Goal: Obtain resource: Download file/media

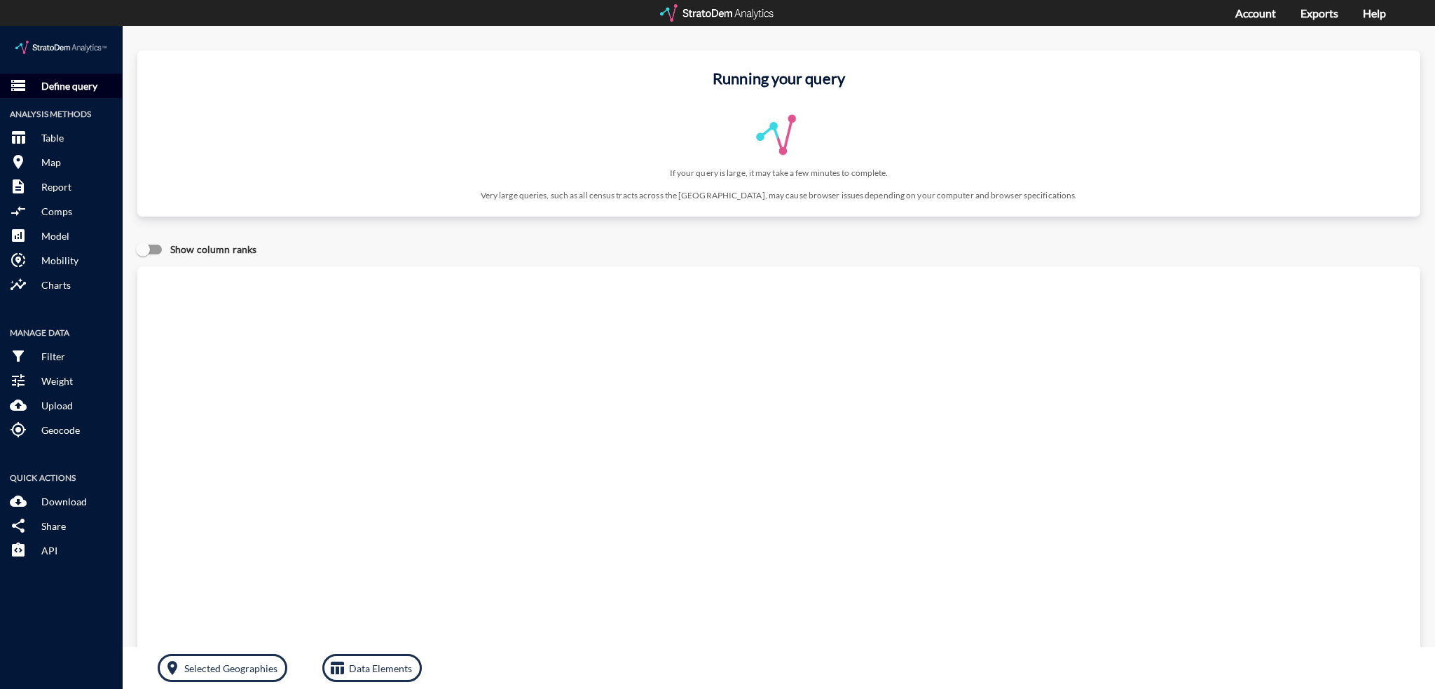
click p "Define query"
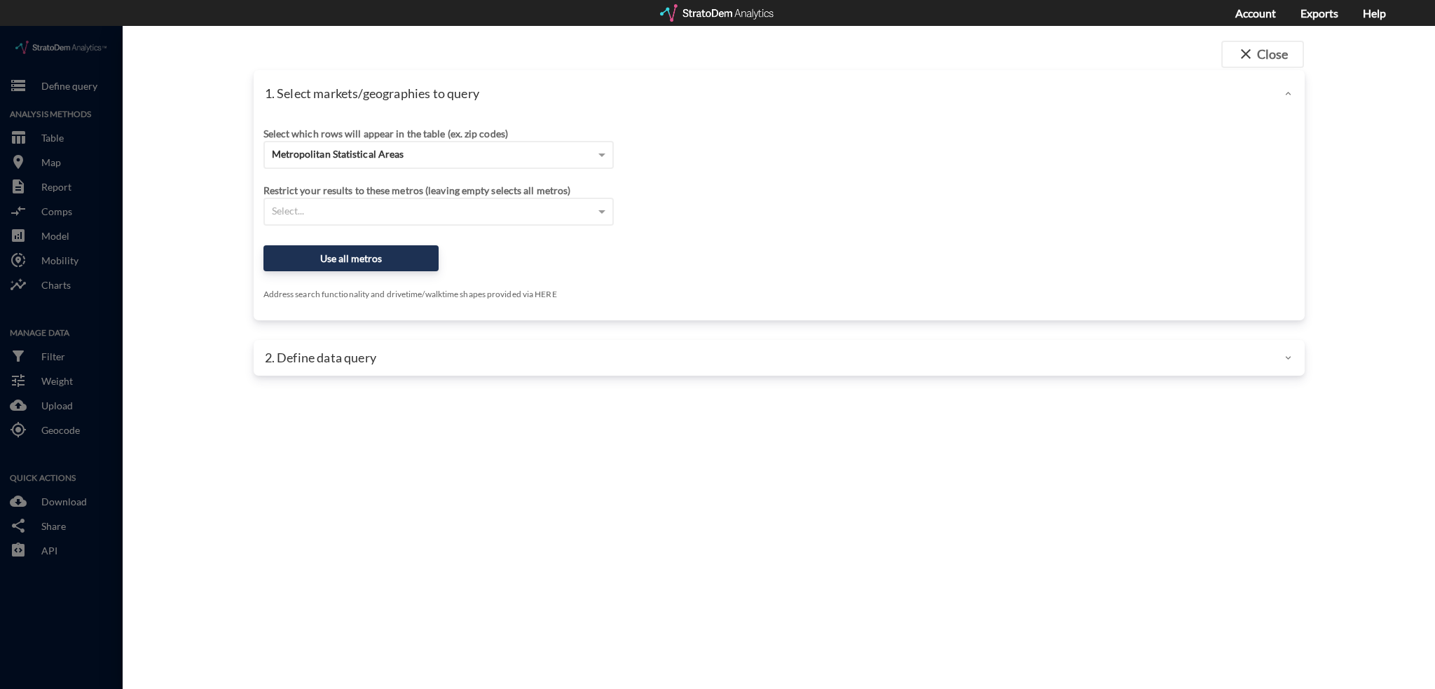
click div "close Close 1. Select markets/geographies to query Select which rows will appea…"
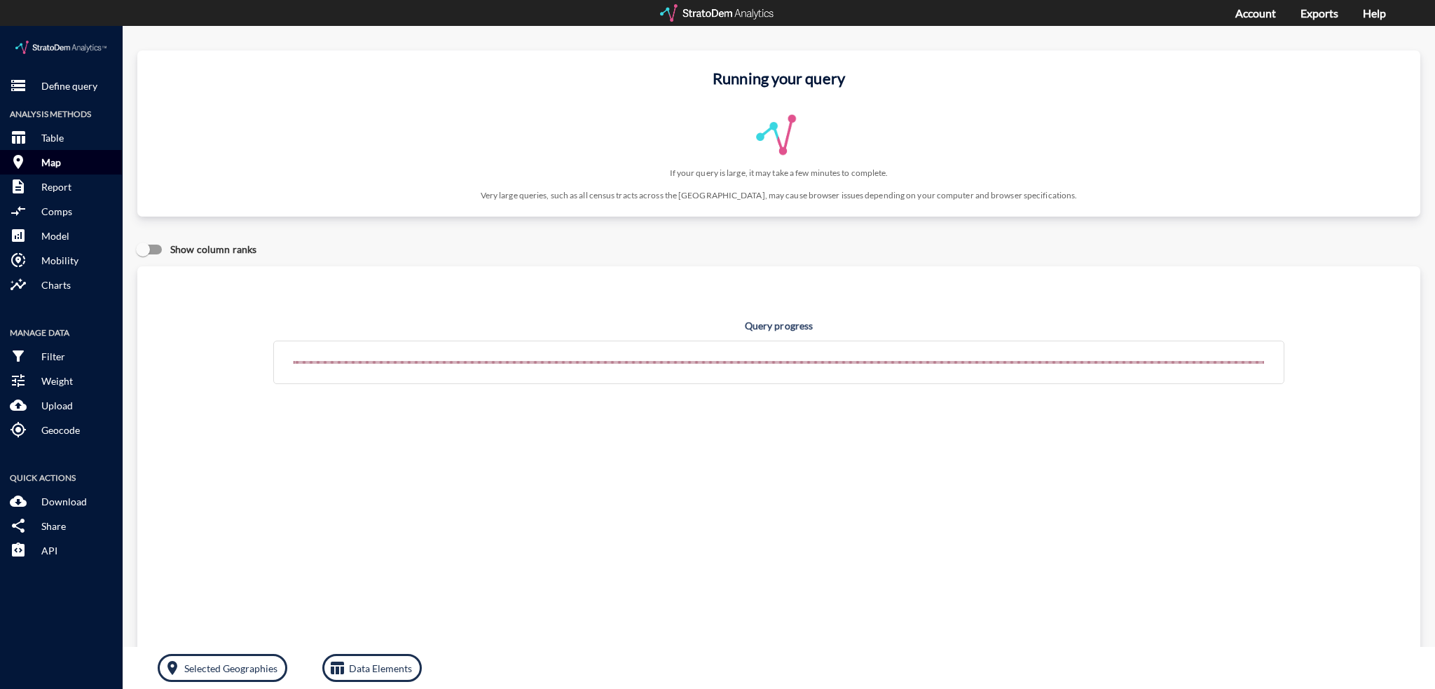
click p "Map"
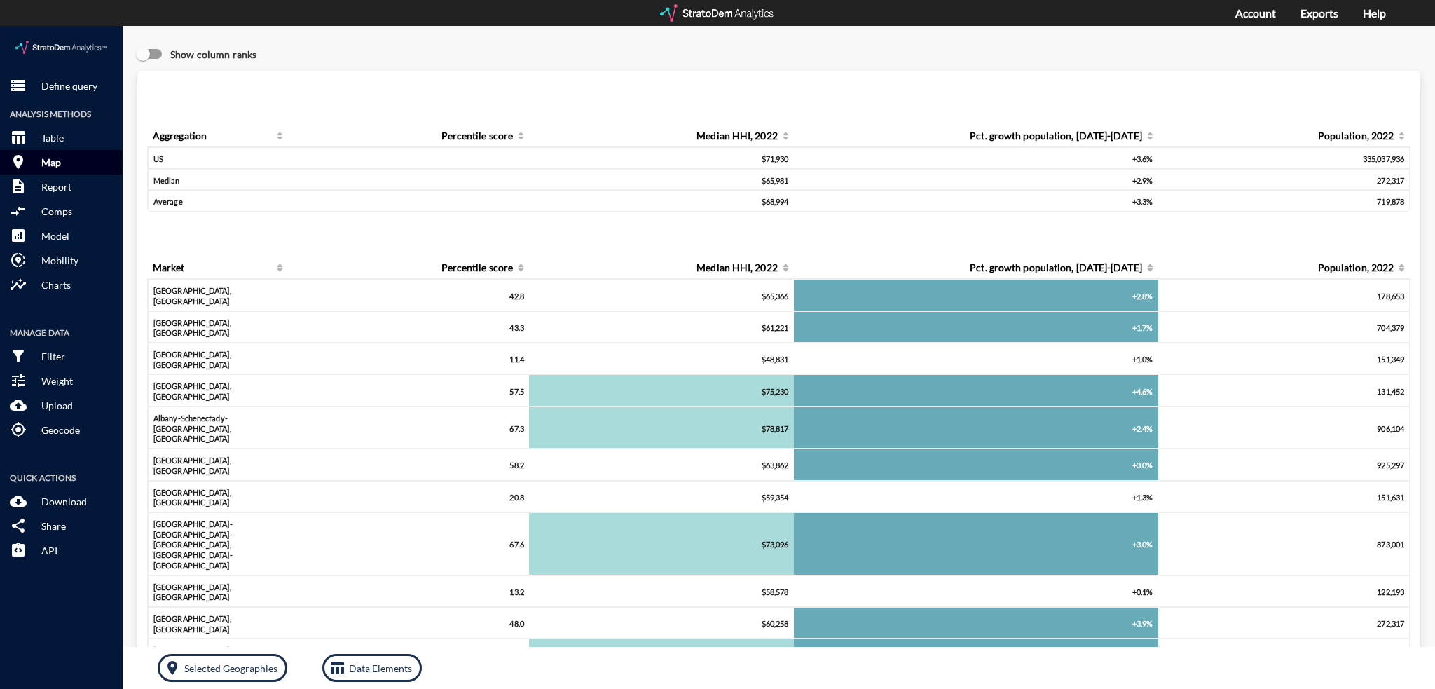
click button "room Map"
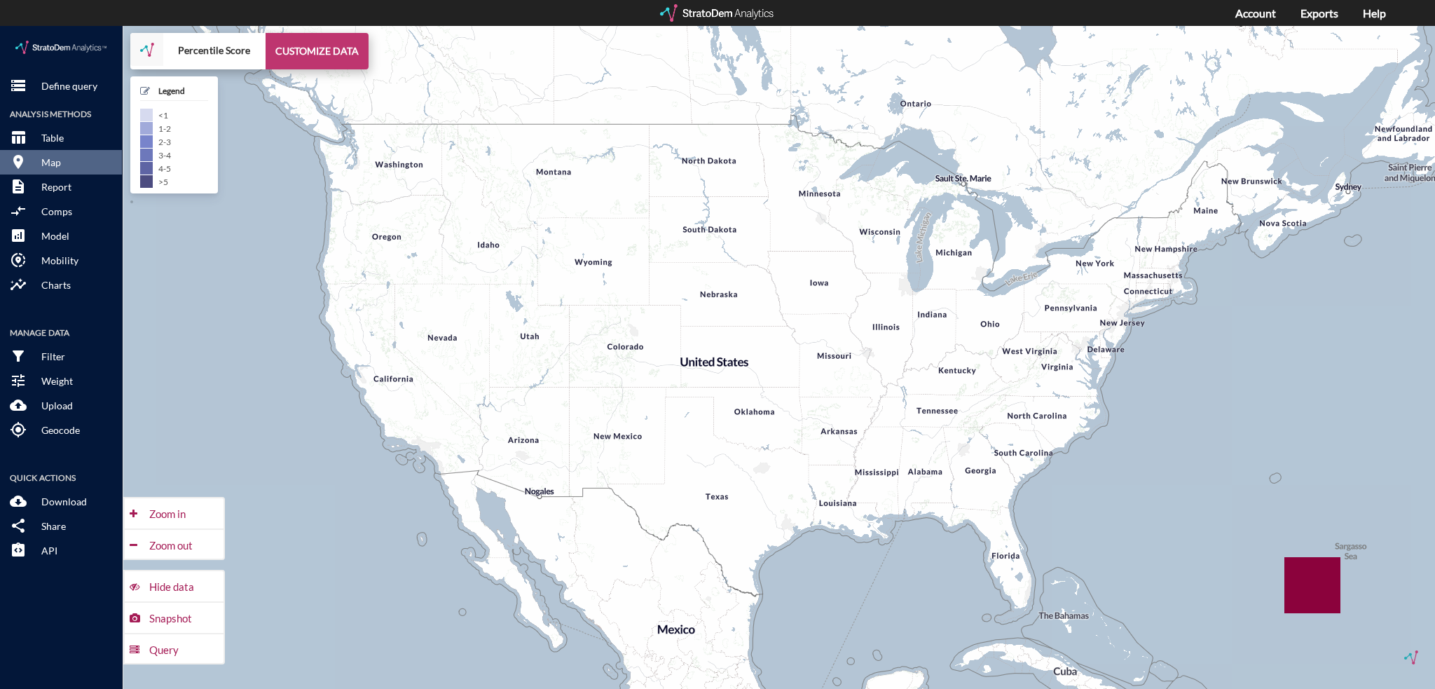
click button "CUSTOMIZE DATA"
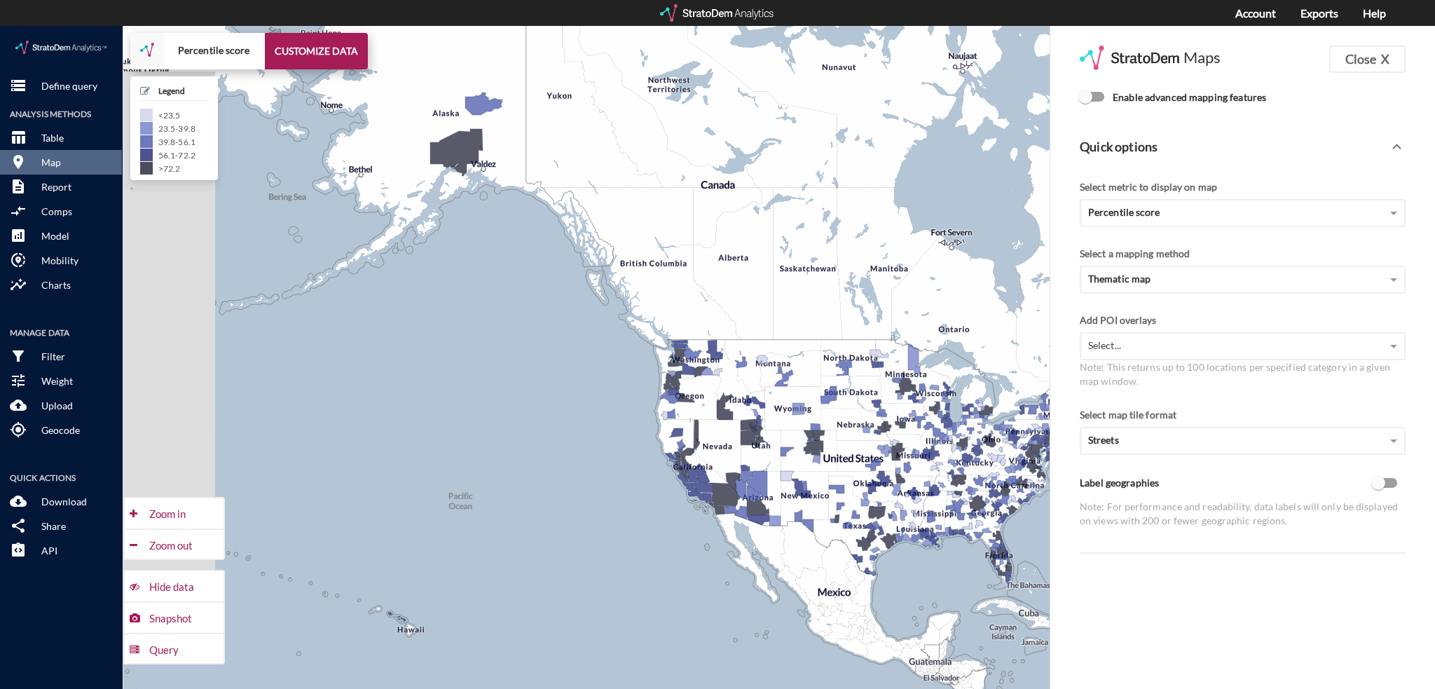
click input "Enable advanced mapping features"
checkbox input "true"
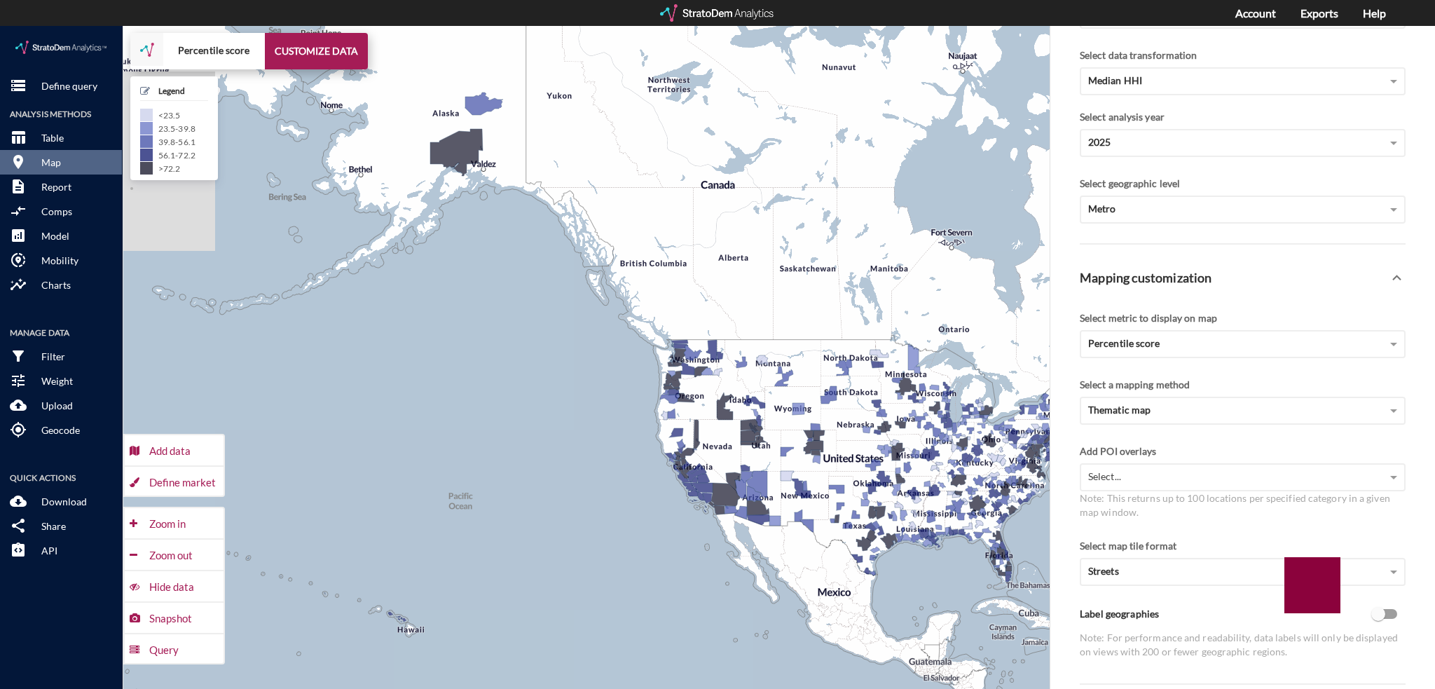
scroll to position [395, 0]
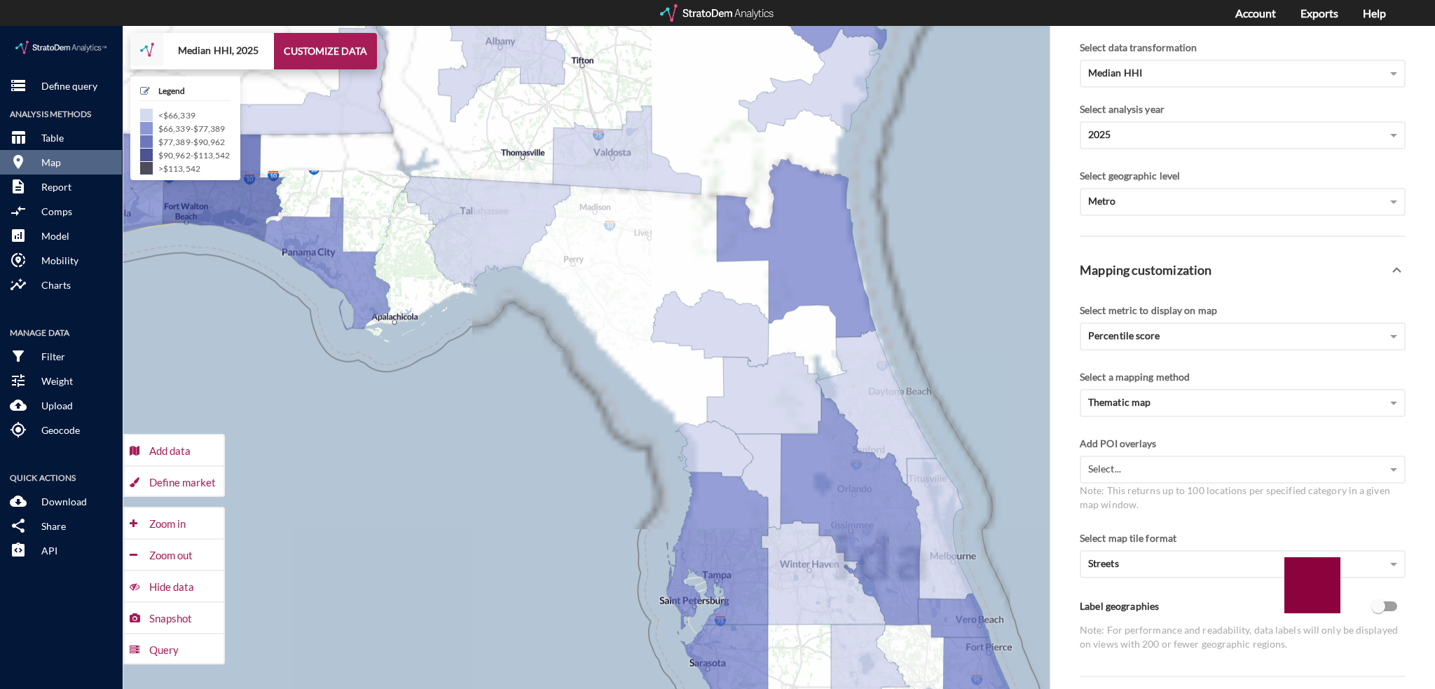
drag, startPoint x: 960, startPoint y: 446, endPoint x: 550, endPoint y: 434, distance: 410.1
click div "+ − Median HHI, 2025 CUSTOMIZE DATA Legend < $66,339 $66,339 - $77,389 $77,389 …"
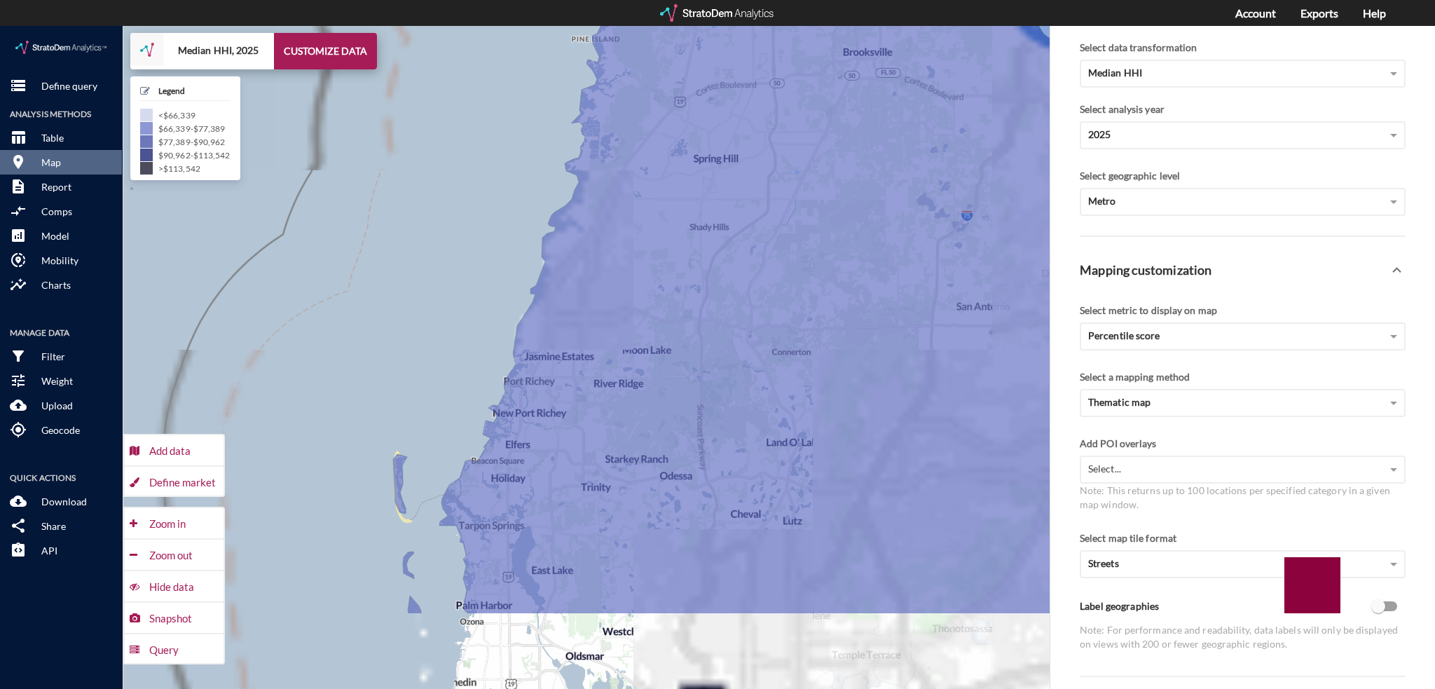
drag, startPoint x: 529, startPoint y: 479, endPoint x: 409, endPoint y: 334, distance: 188.6
click div "+ − Median HHI, 2025 CUSTOMIZE DATA Legend < $66,339 $66,339 - $77,389 $77,389 …"
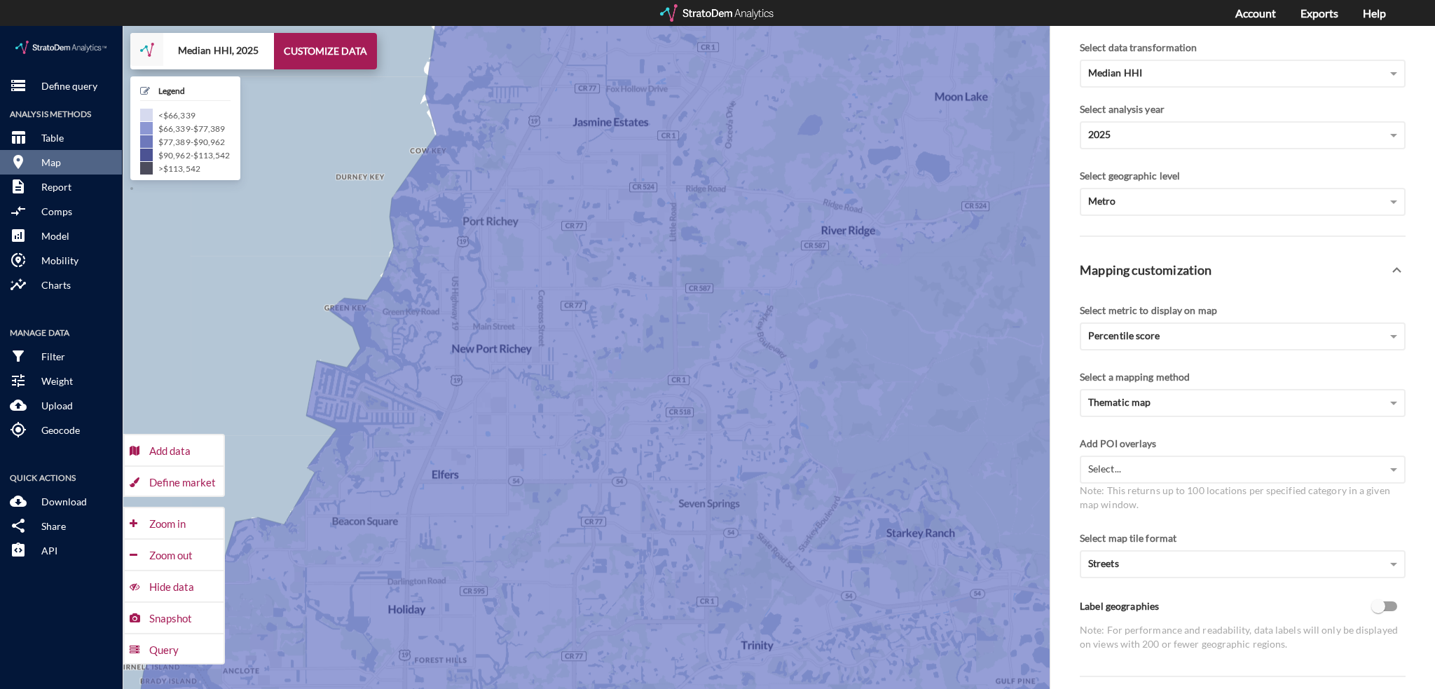
drag, startPoint x: 247, startPoint y: 266, endPoint x: 233, endPoint y: 248, distance: 22.6
click div "+ − Median HHI, 2025 CUSTOMIZE DATA Legend < $66,339 $66,339 - $77,389 $77,389 …"
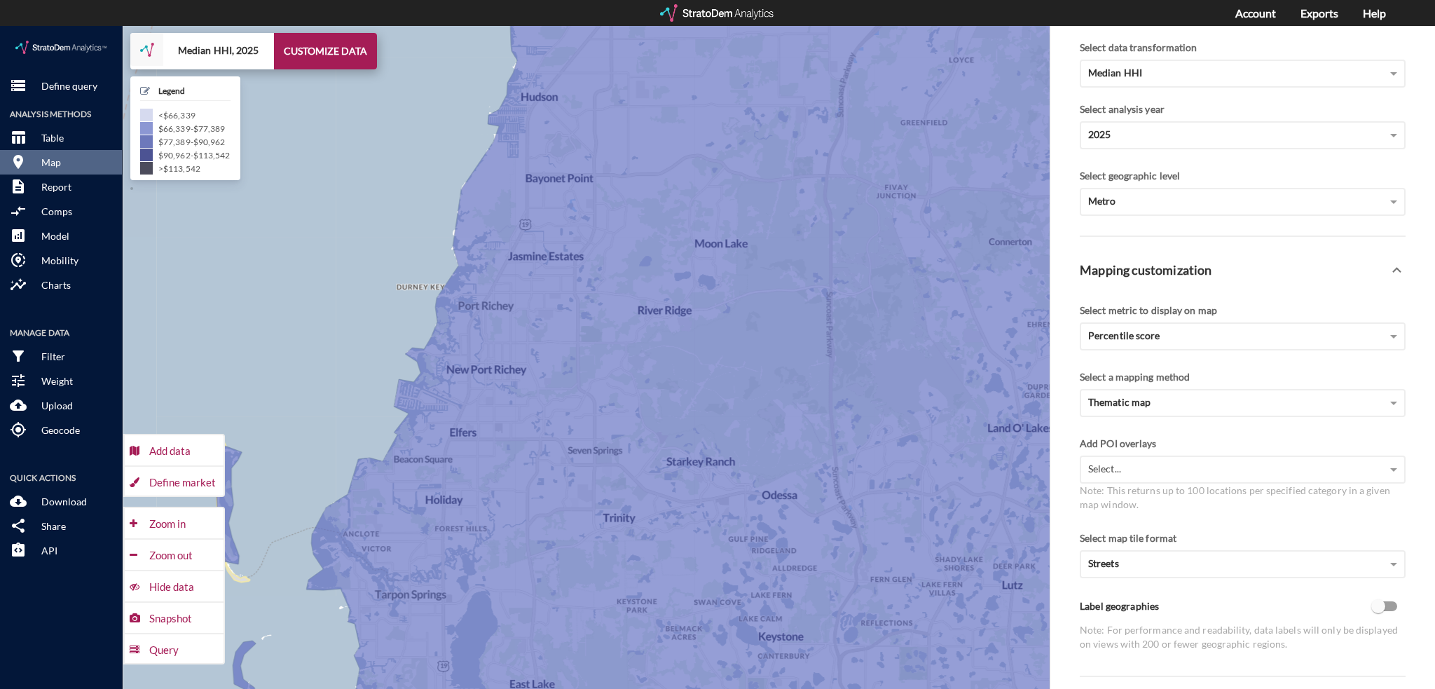
drag, startPoint x: 397, startPoint y: 299, endPoint x: 384, endPoint y: 323, distance: 27.3
click div "+ − Median HHI, 2025 CUSTOMIZE DATA Legend < $66,339 $66,339 - $77,389 $77,389 …"
click div "Define market"
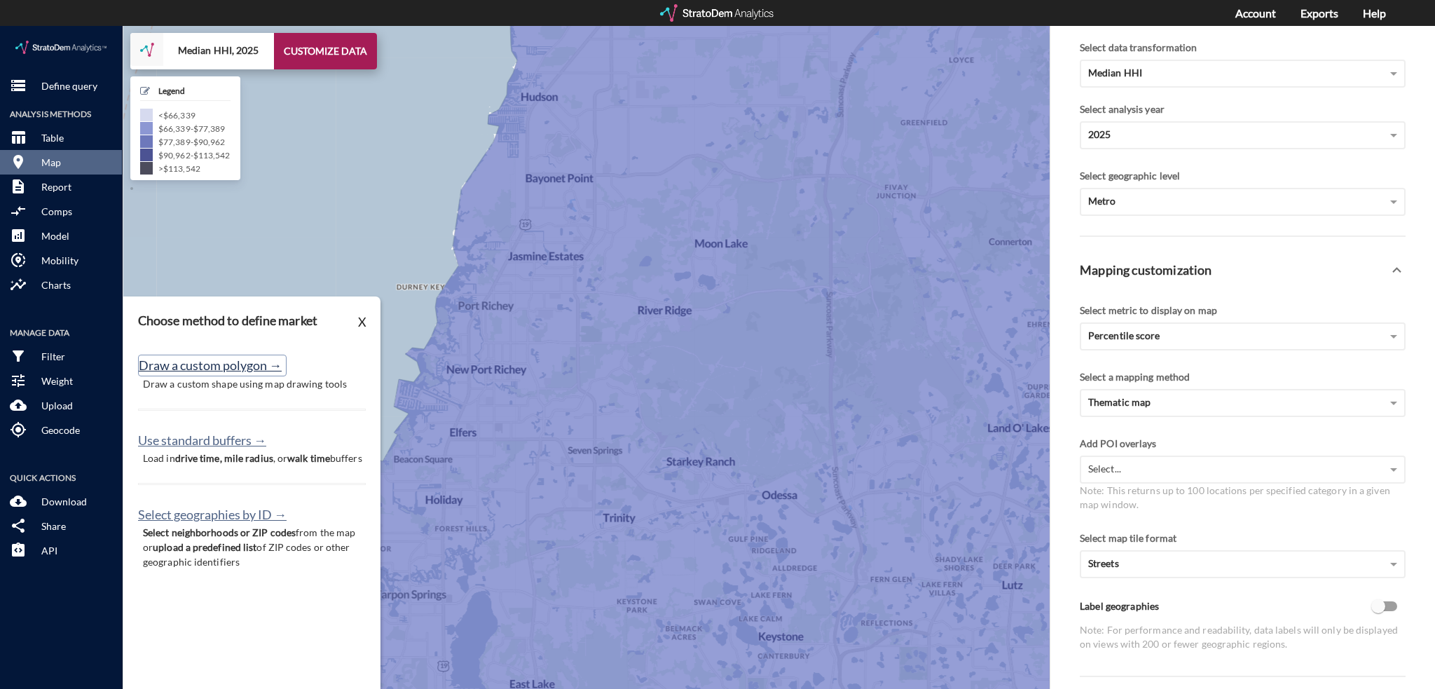
click button "Draw a custom polygon →"
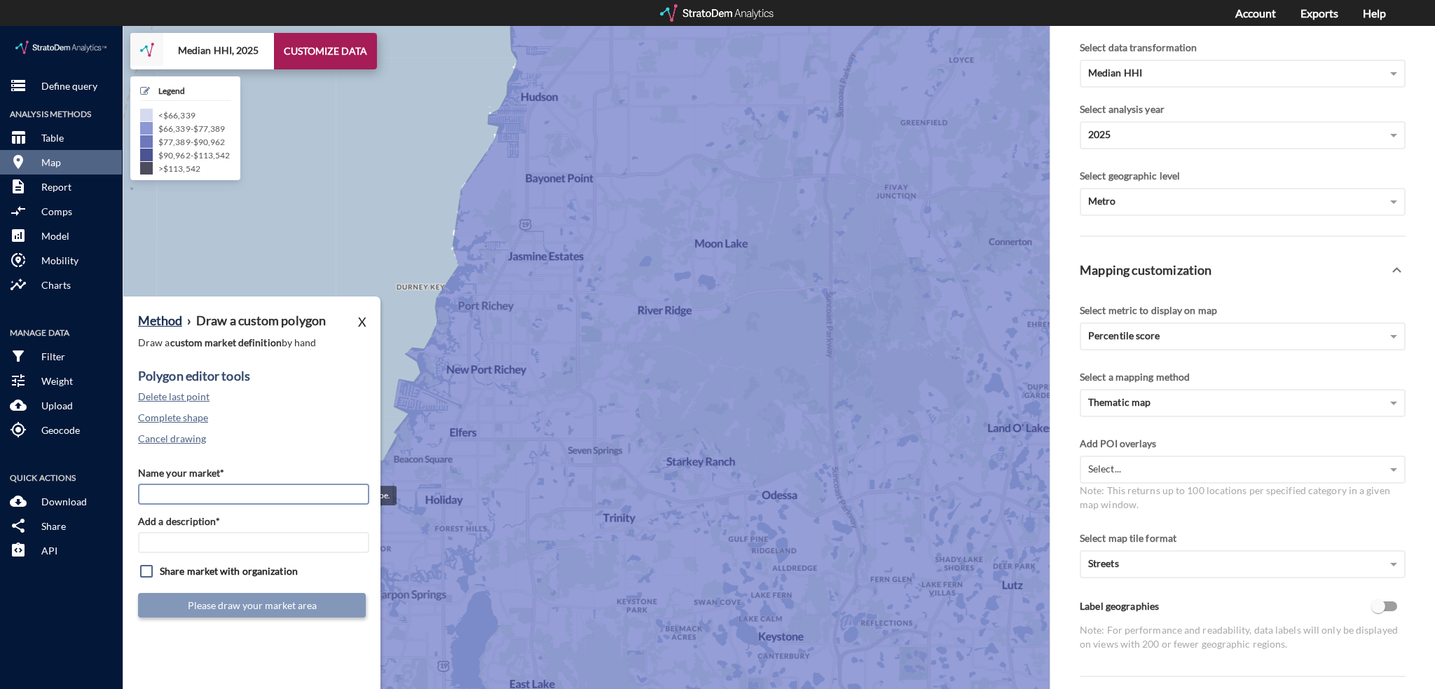
click input "Name your market*"
type input "Aventon Decubellis"
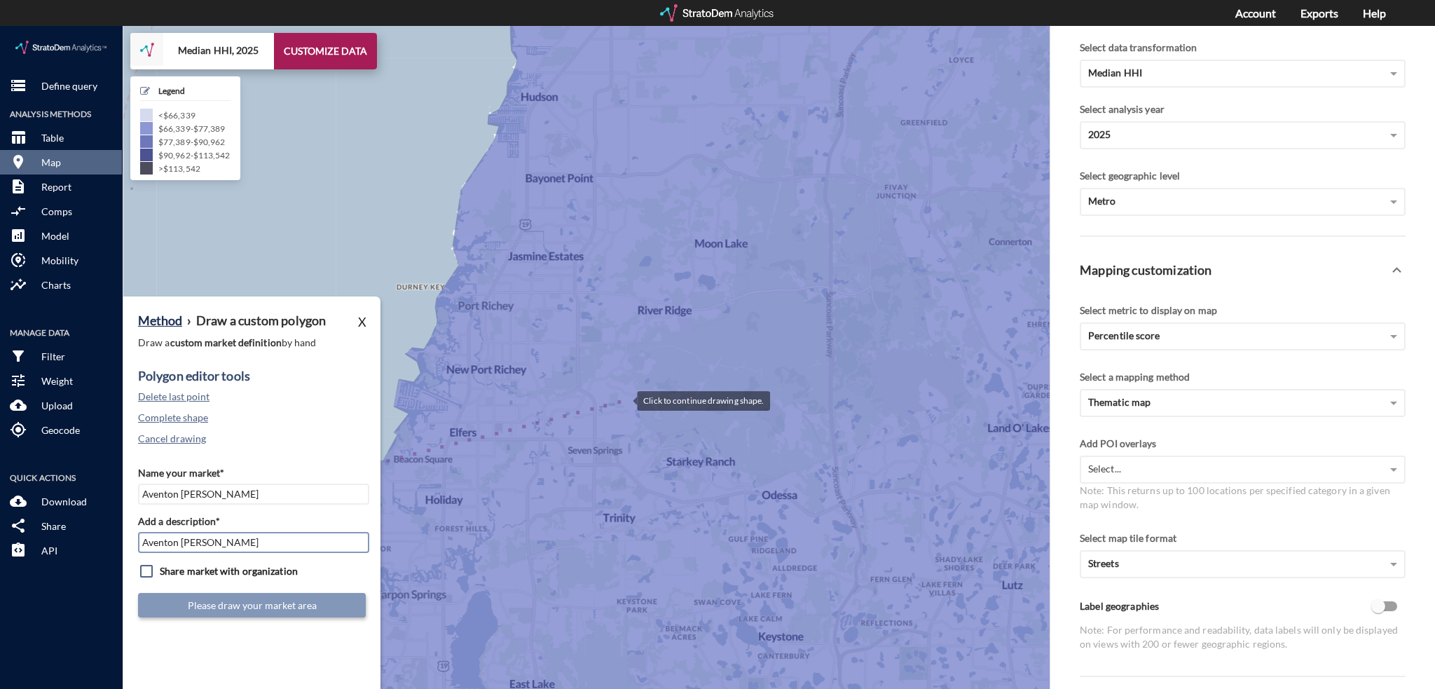
type input "Aventon Decubellis"
click div
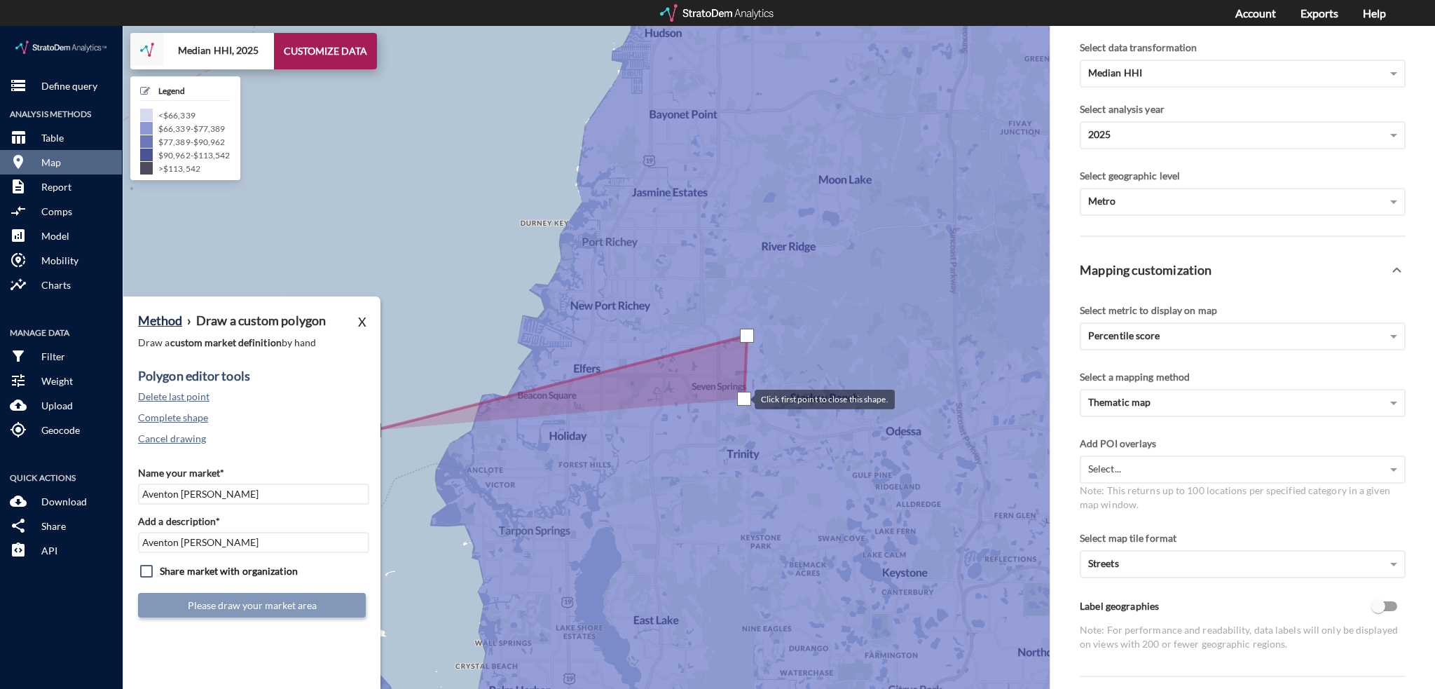
drag, startPoint x: 619, startPoint y: 437, endPoint x: 739, endPoint y: 371, distance: 136.4
click div
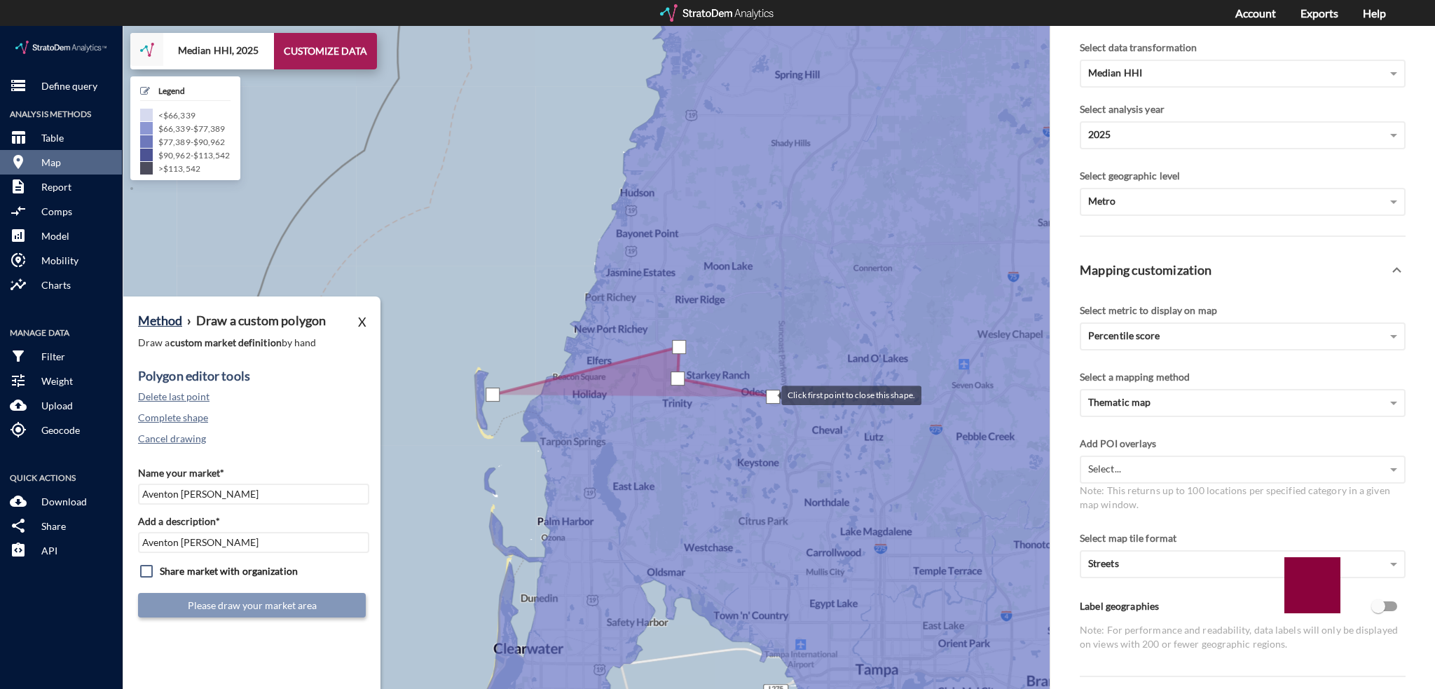
drag, startPoint x: 834, startPoint y: 390, endPoint x: 766, endPoint y: 368, distance: 71.4
click div
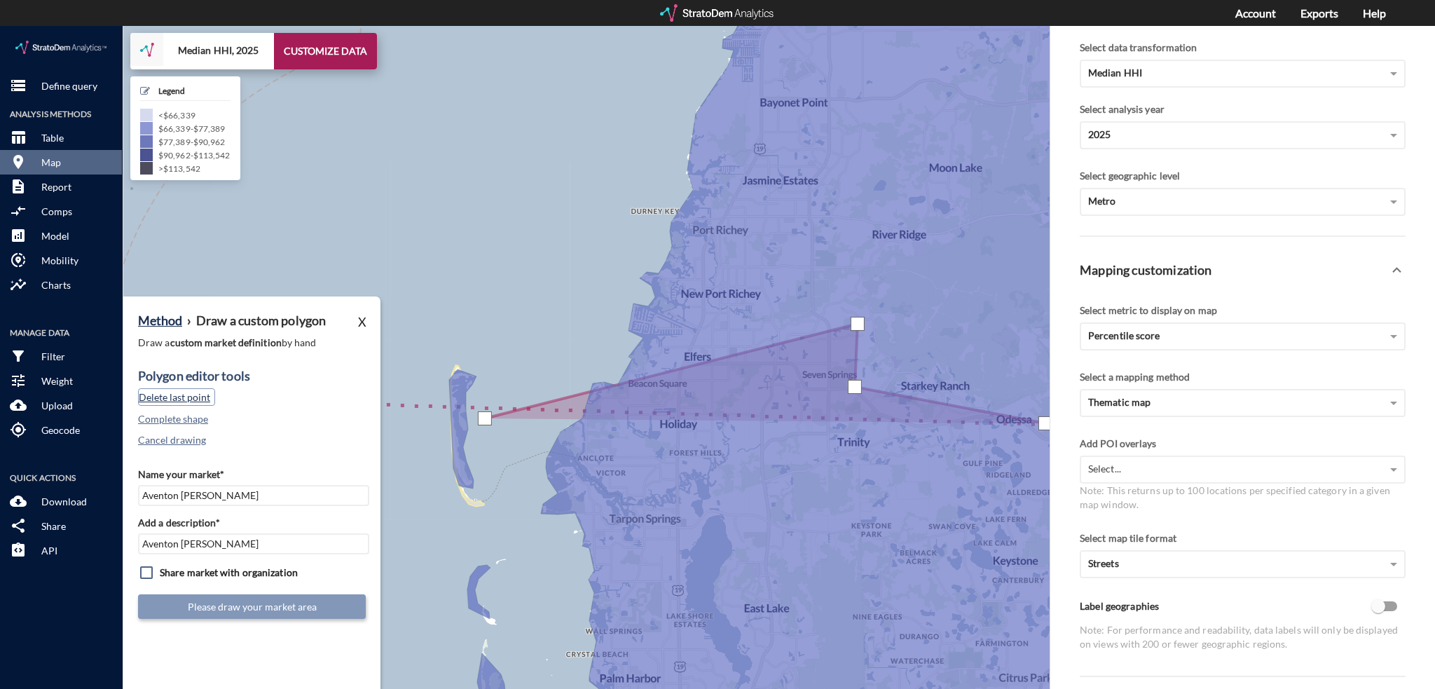
click button "Delete last point"
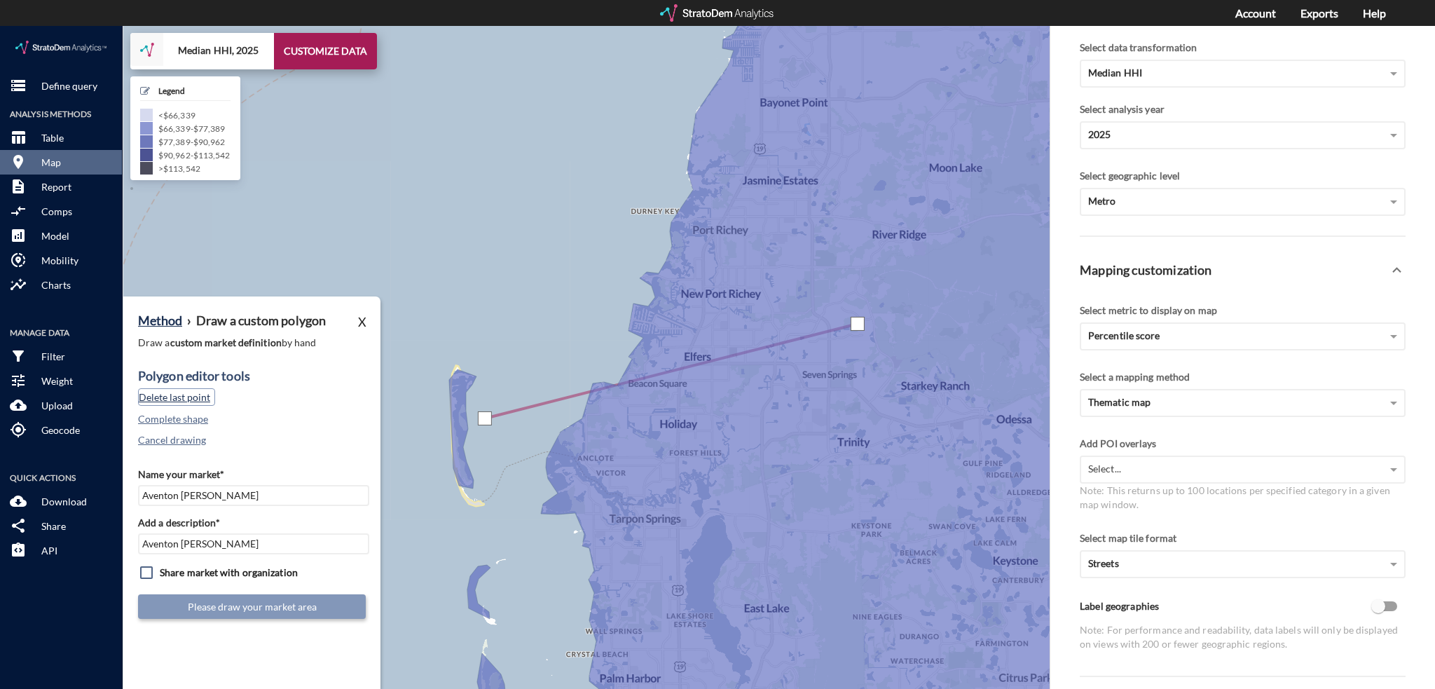
click button "Delete last point"
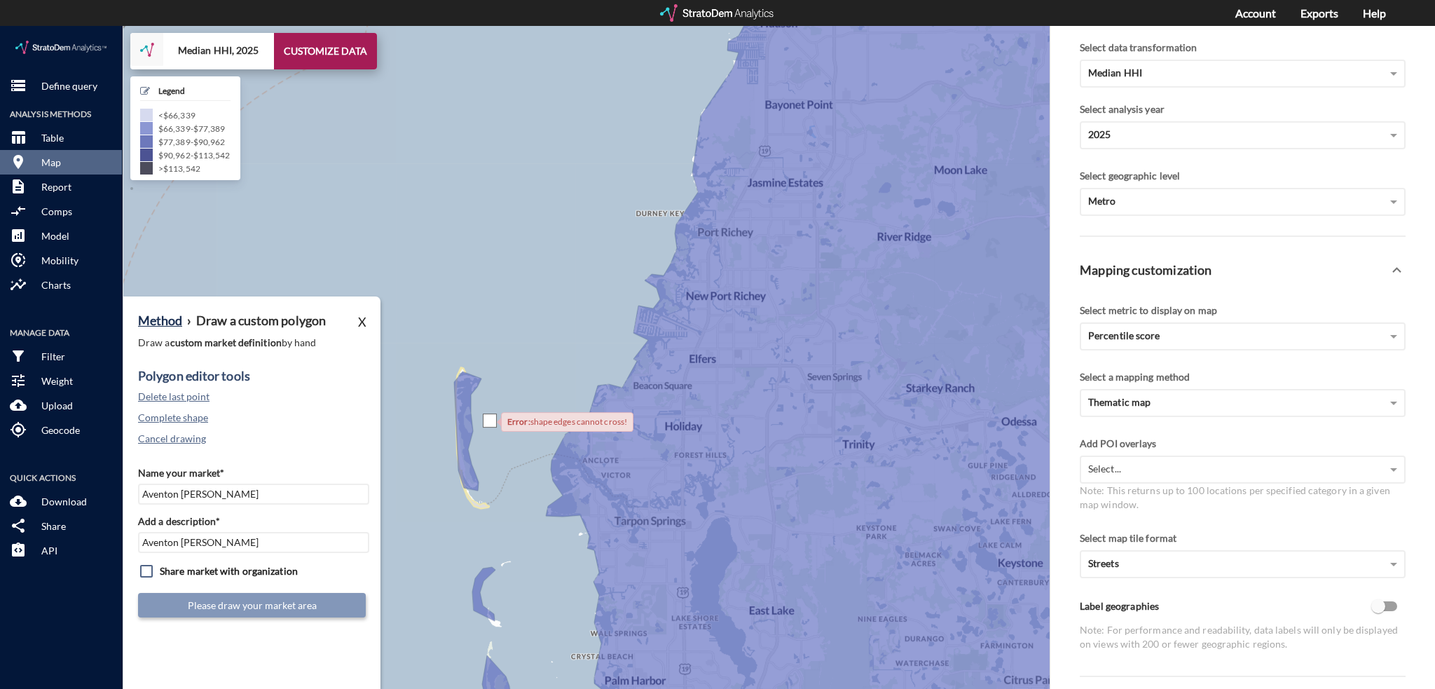
click div
drag, startPoint x: 488, startPoint y: 396, endPoint x: 158, endPoint y: 412, distance: 330.4
click button "Cancel drawing"
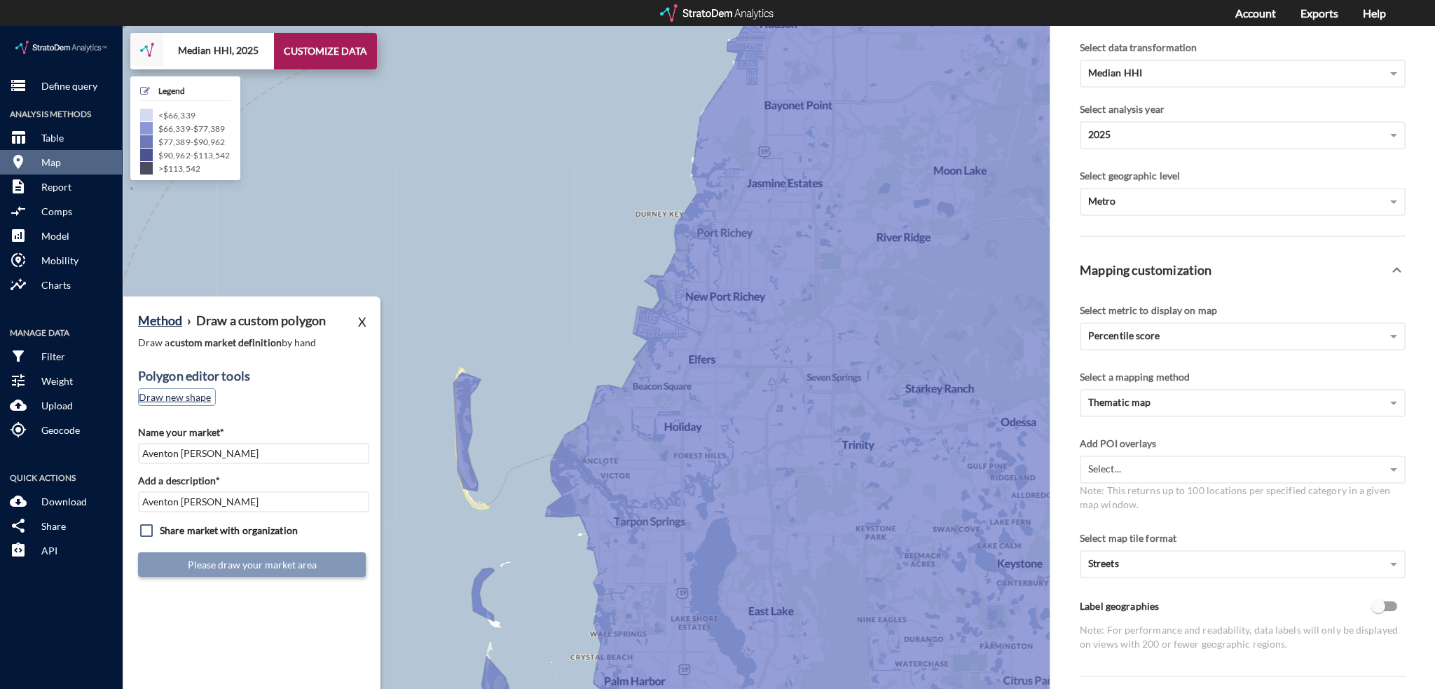
click button "Draw new shape"
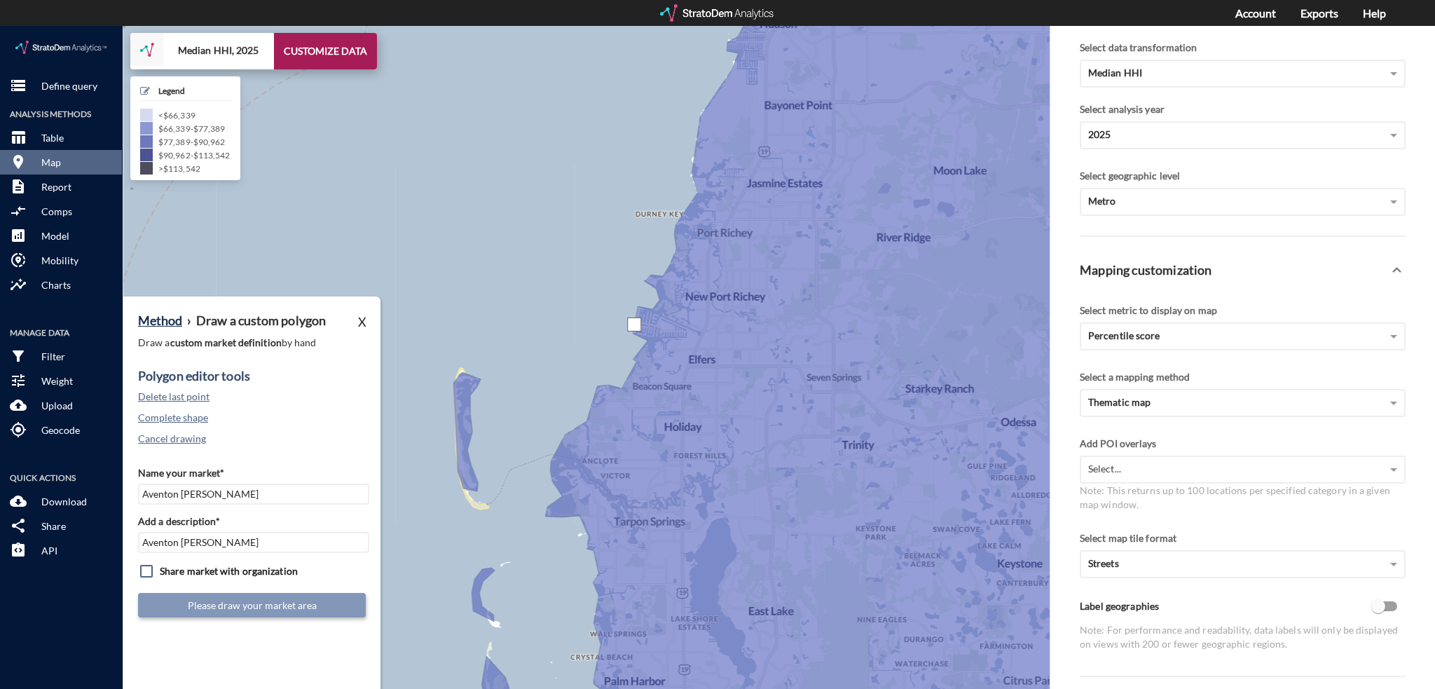
click div
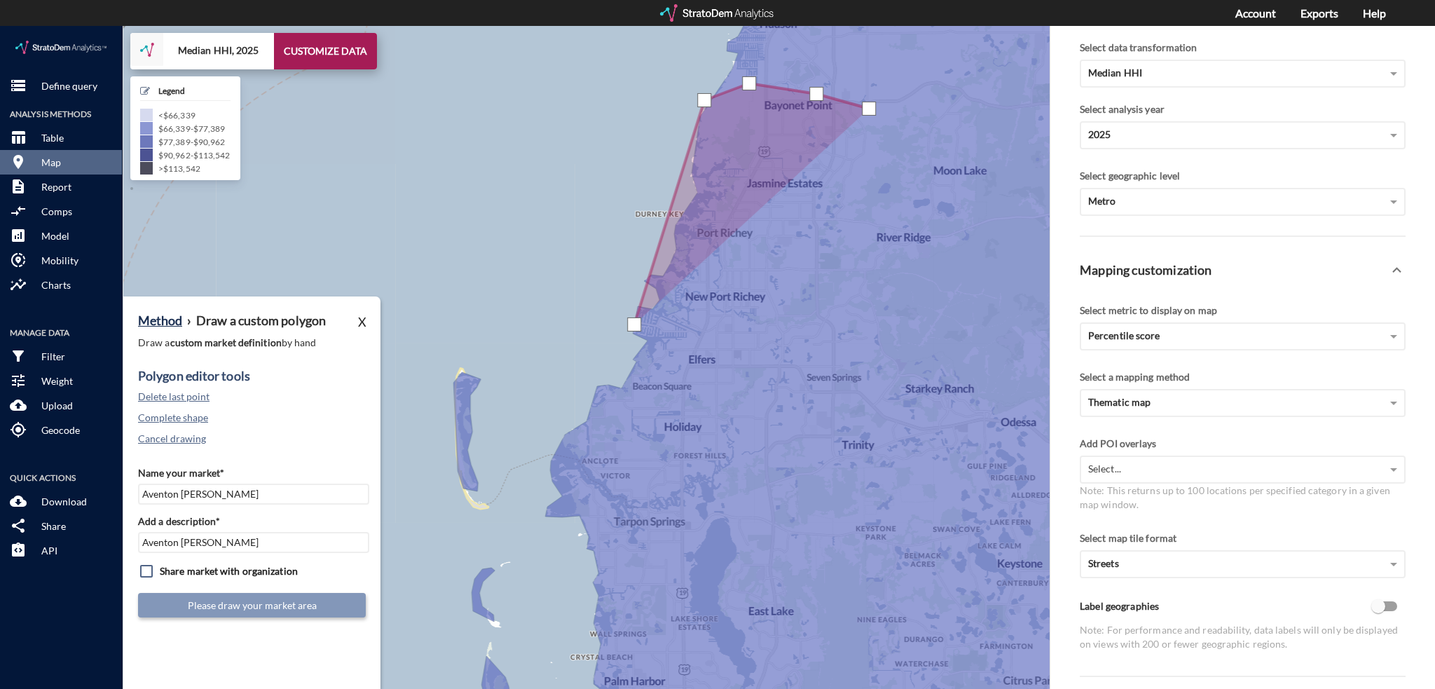
click div
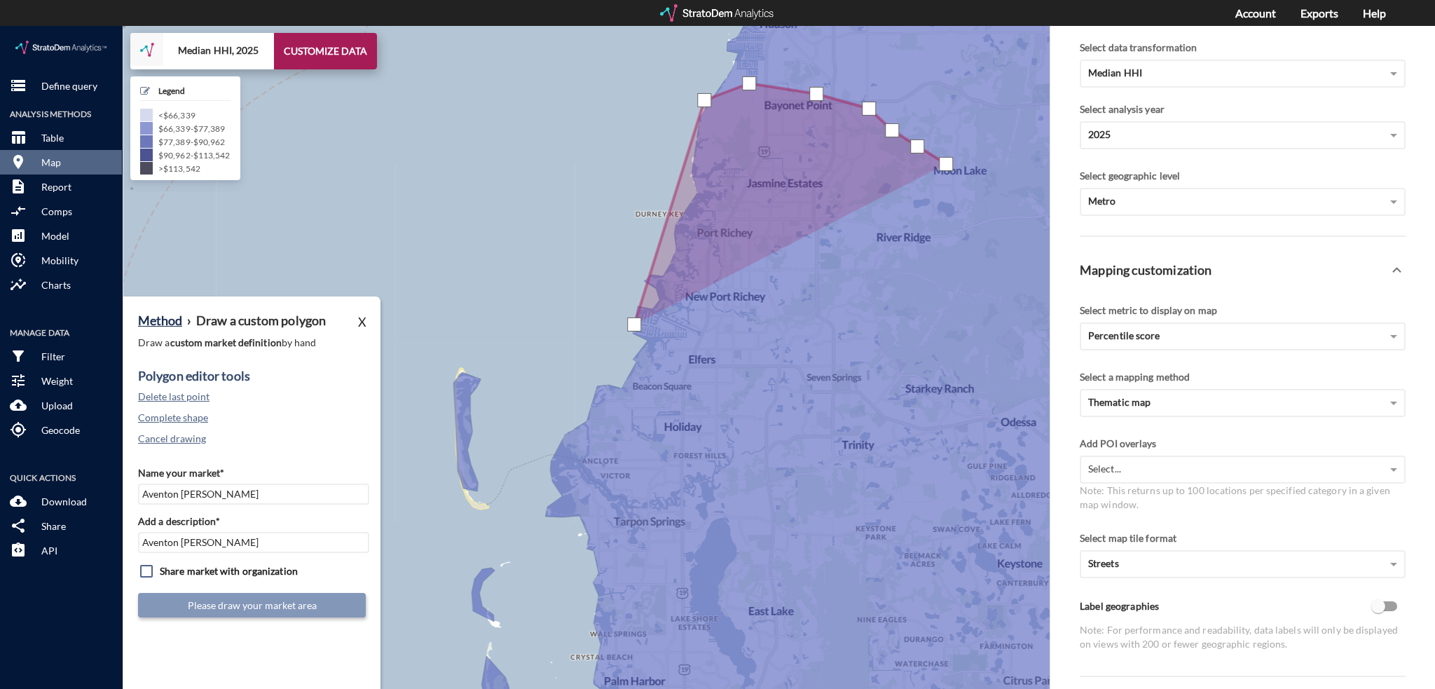
click div
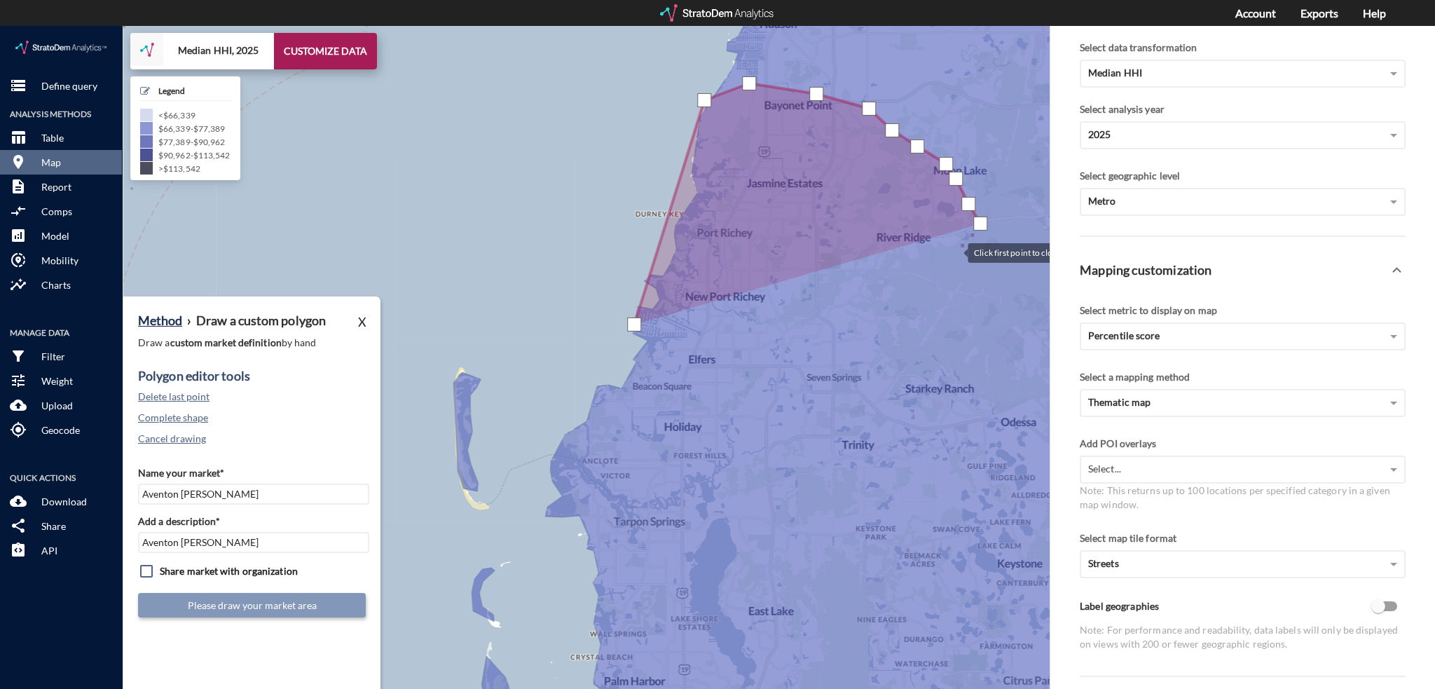
click div
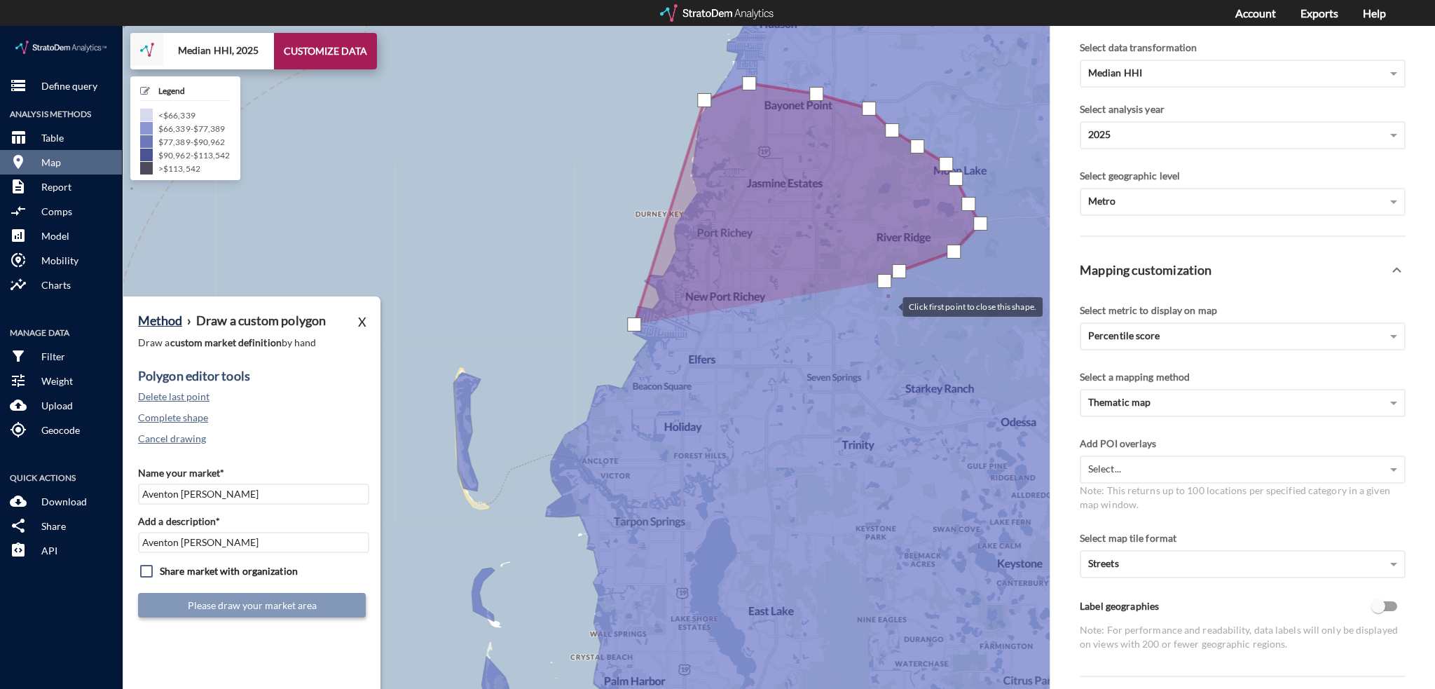
click div
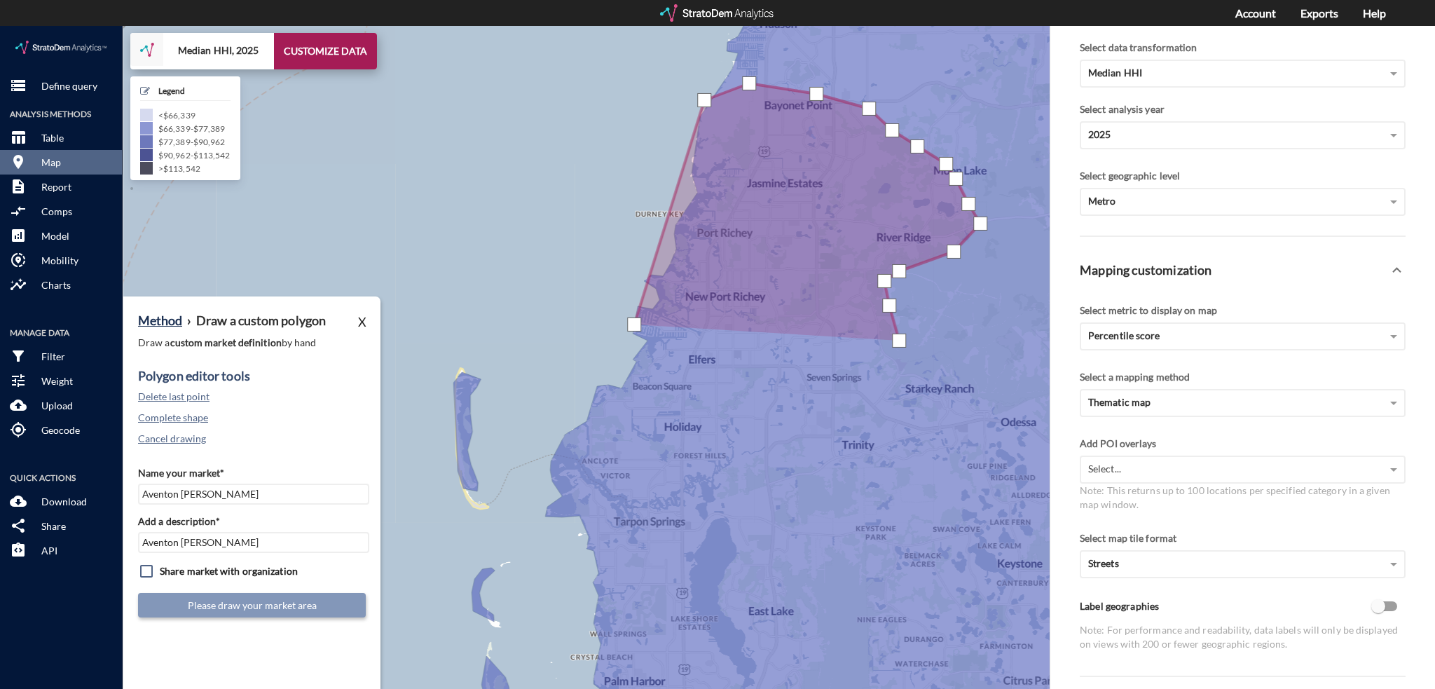
click div
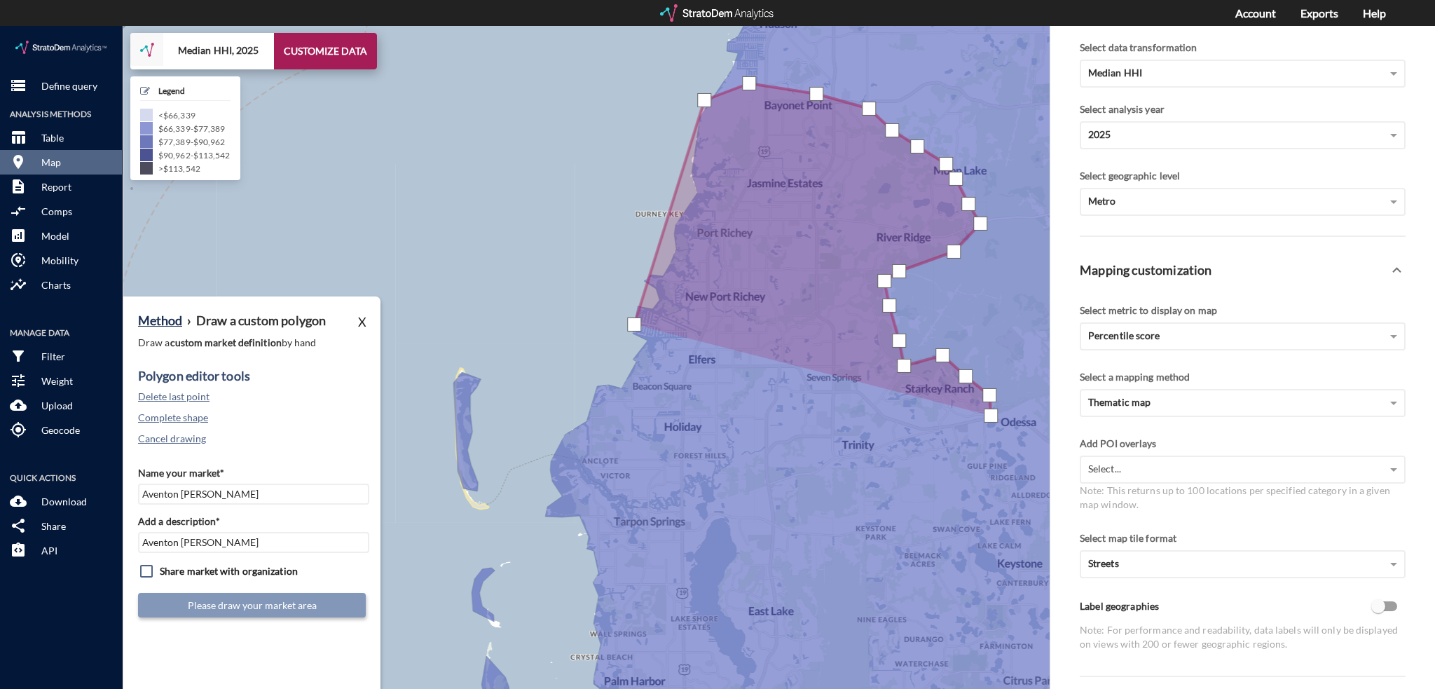
click div
drag, startPoint x: 934, startPoint y: 416, endPoint x: 917, endPoint y: 416, distance: 16.8
click div
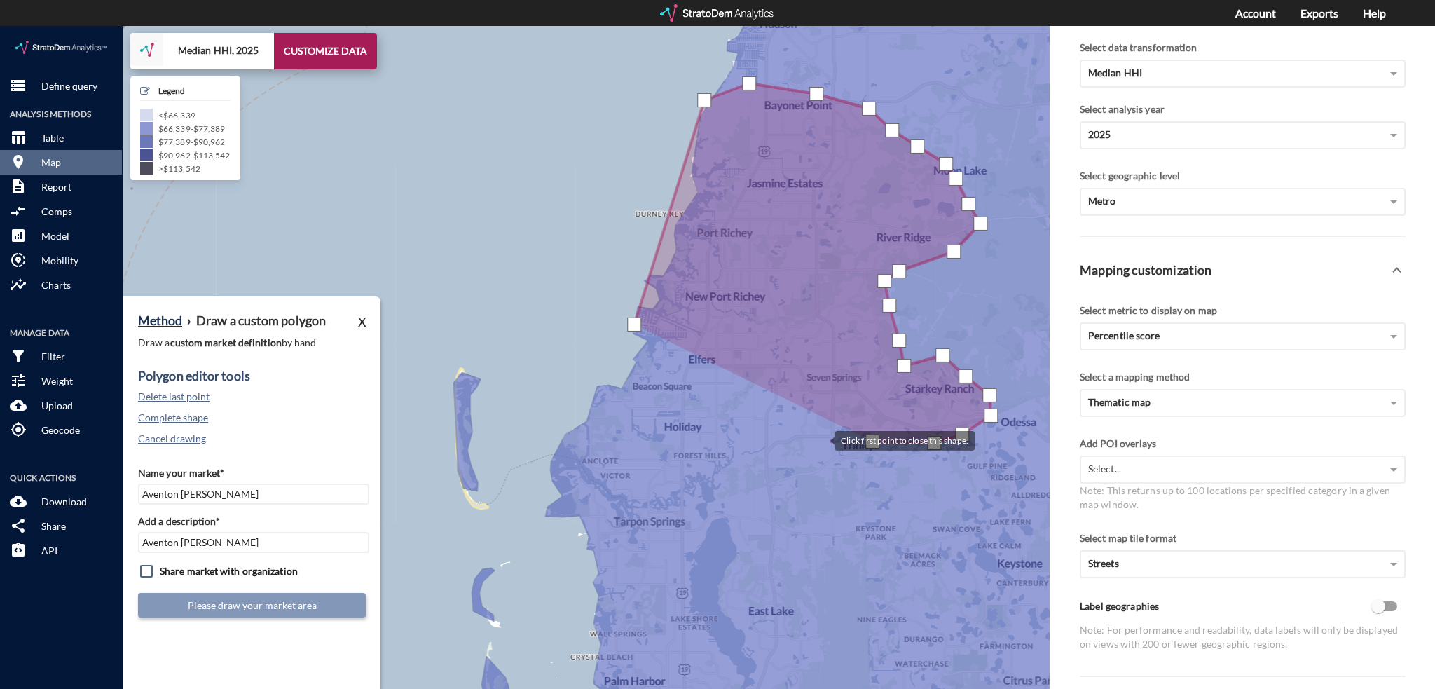
click div
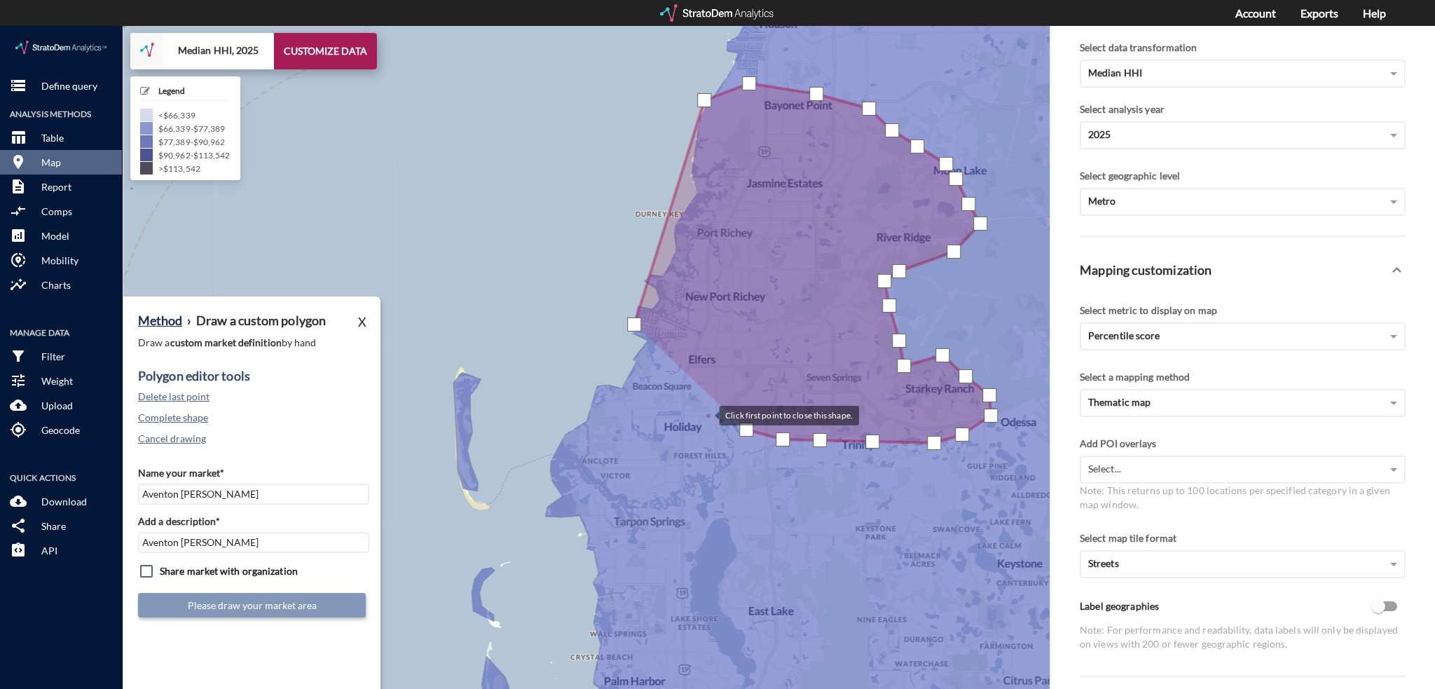
click div
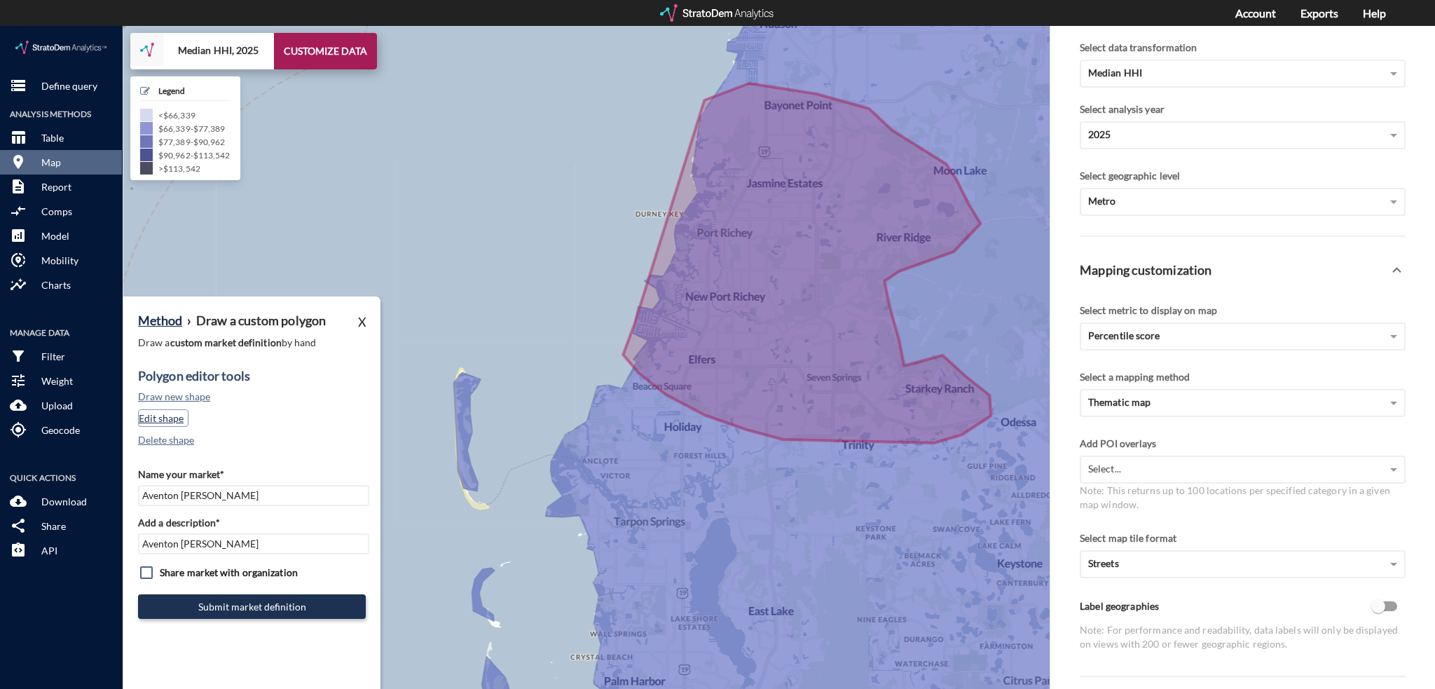
click button "Edit shape"
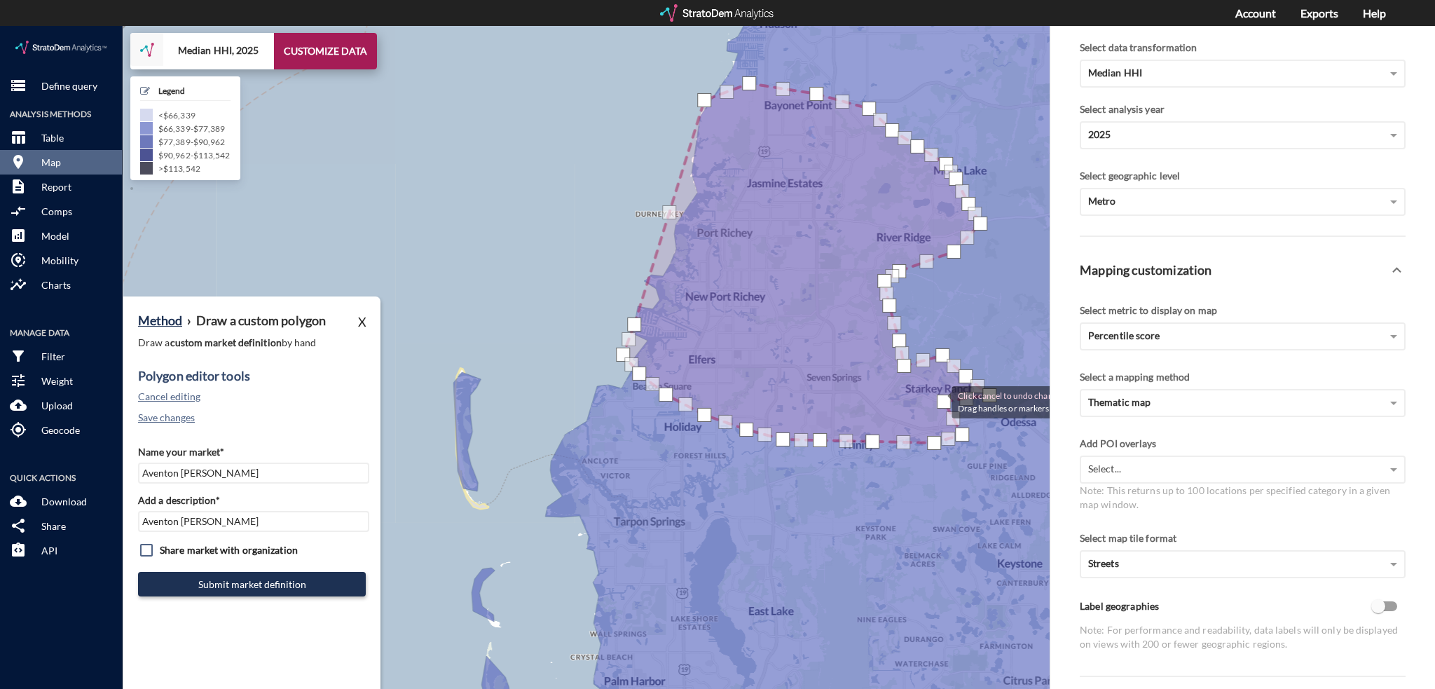
drag, startPoint x: 989, startPoint y: 389, endPoint x: 938, endPoint y: 375, distance: 53.0
click div
drag, startPoint x: 985, startPoint y: 369, endPoint x: 963, endPoint y: 364, distance: 23.0
click div
drag, startPoint x: 961, startPoint y: 409, endPoint x: 928, endPoint y: 396, distance: 35.3
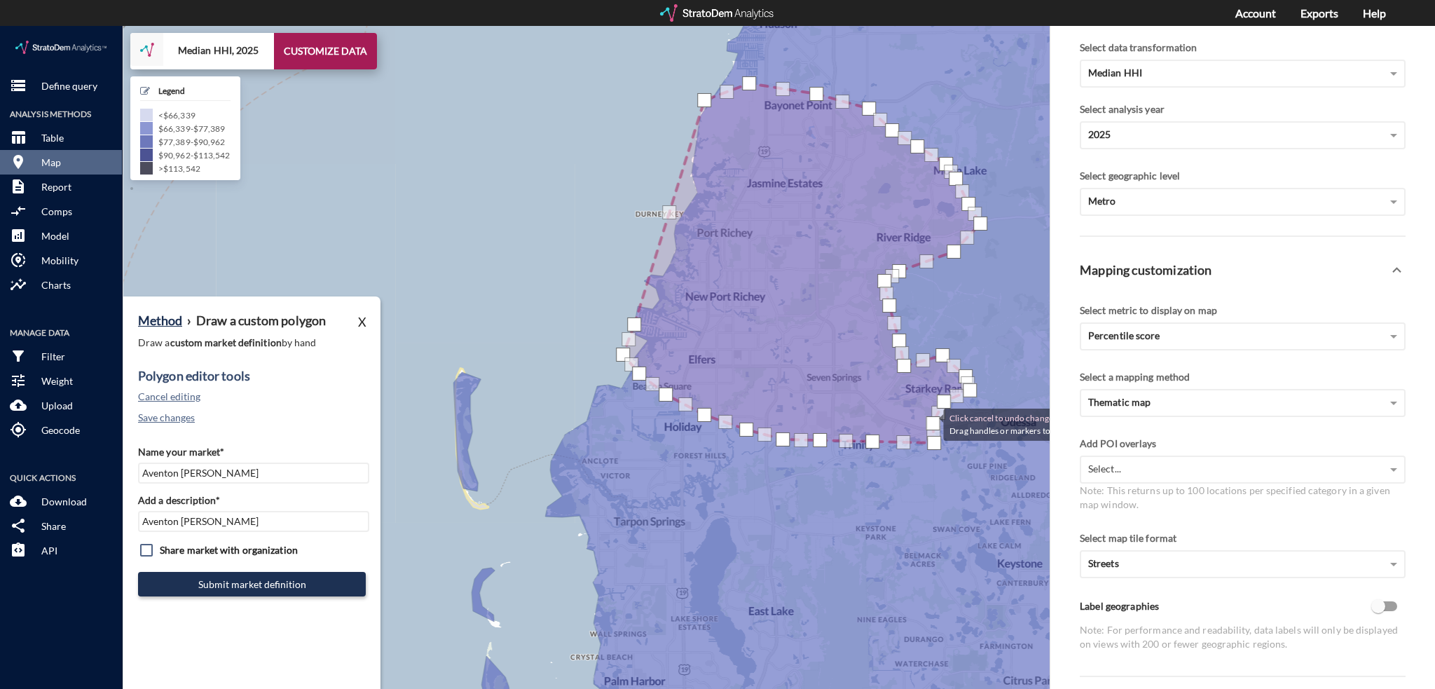
click div
drag, startPoint x: 930, startPoint y: 416, endPoint x: 918, endPoint y: 394, distance: 24.8
click div
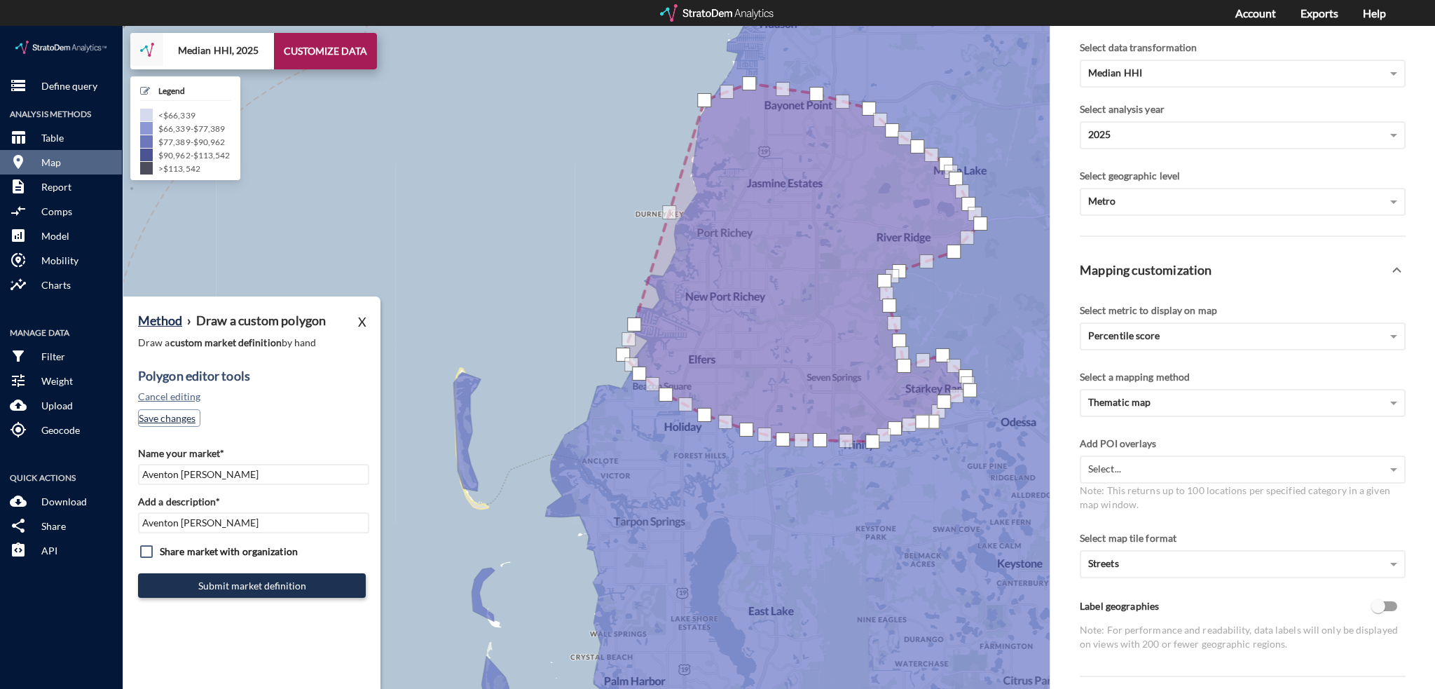
click button "Save changes"
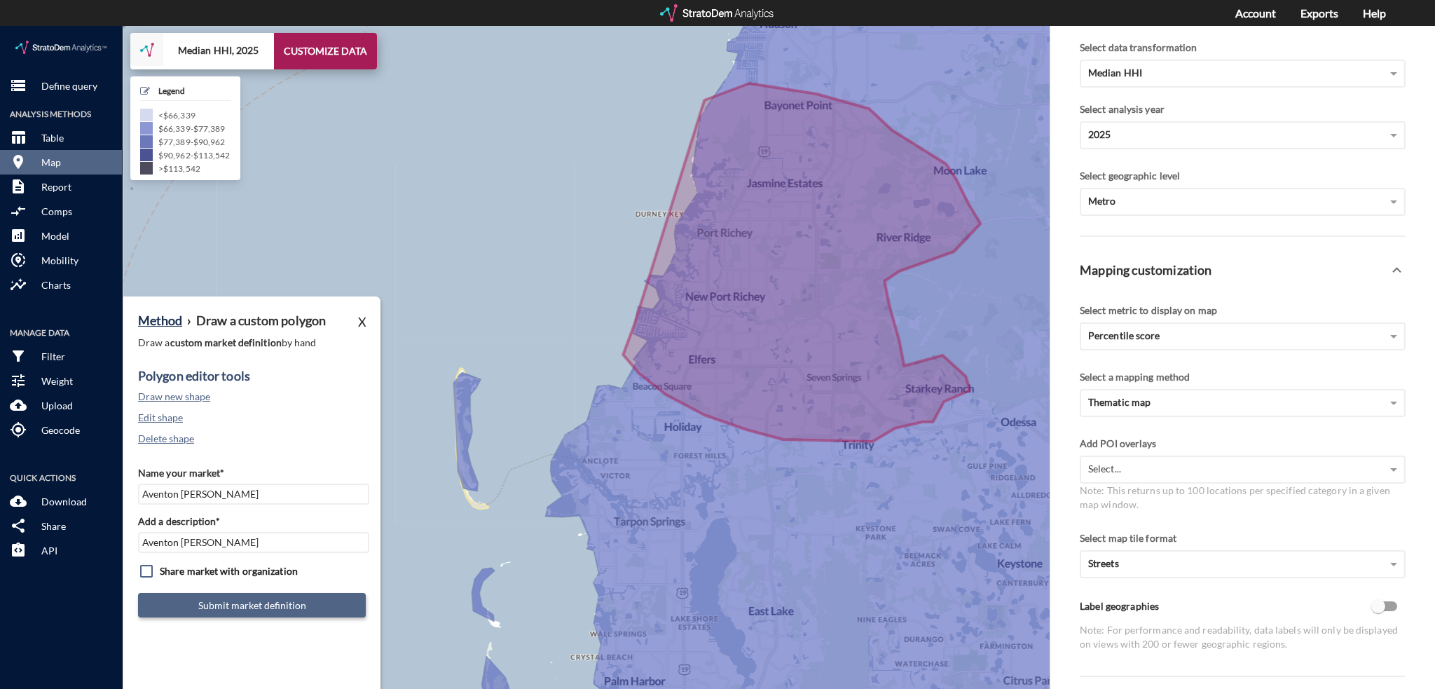
click button "Submit market definition"
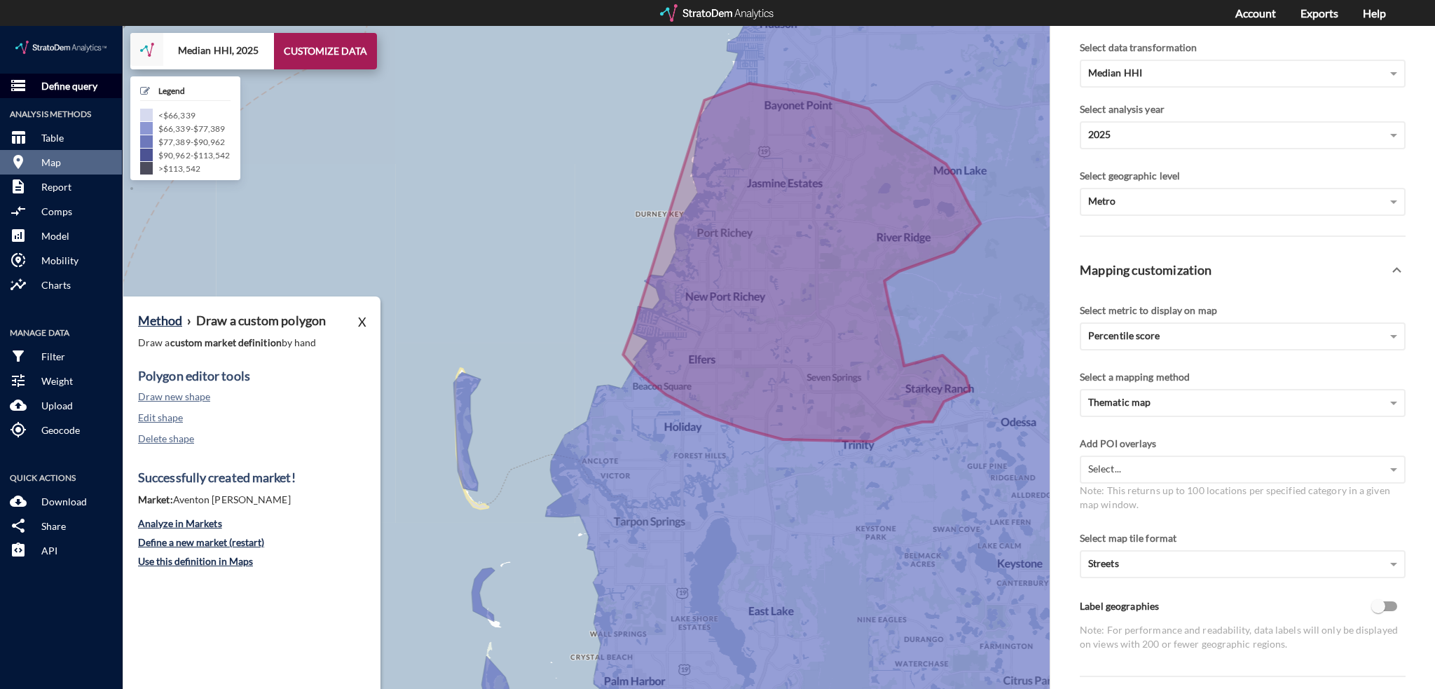
click p "Define query"
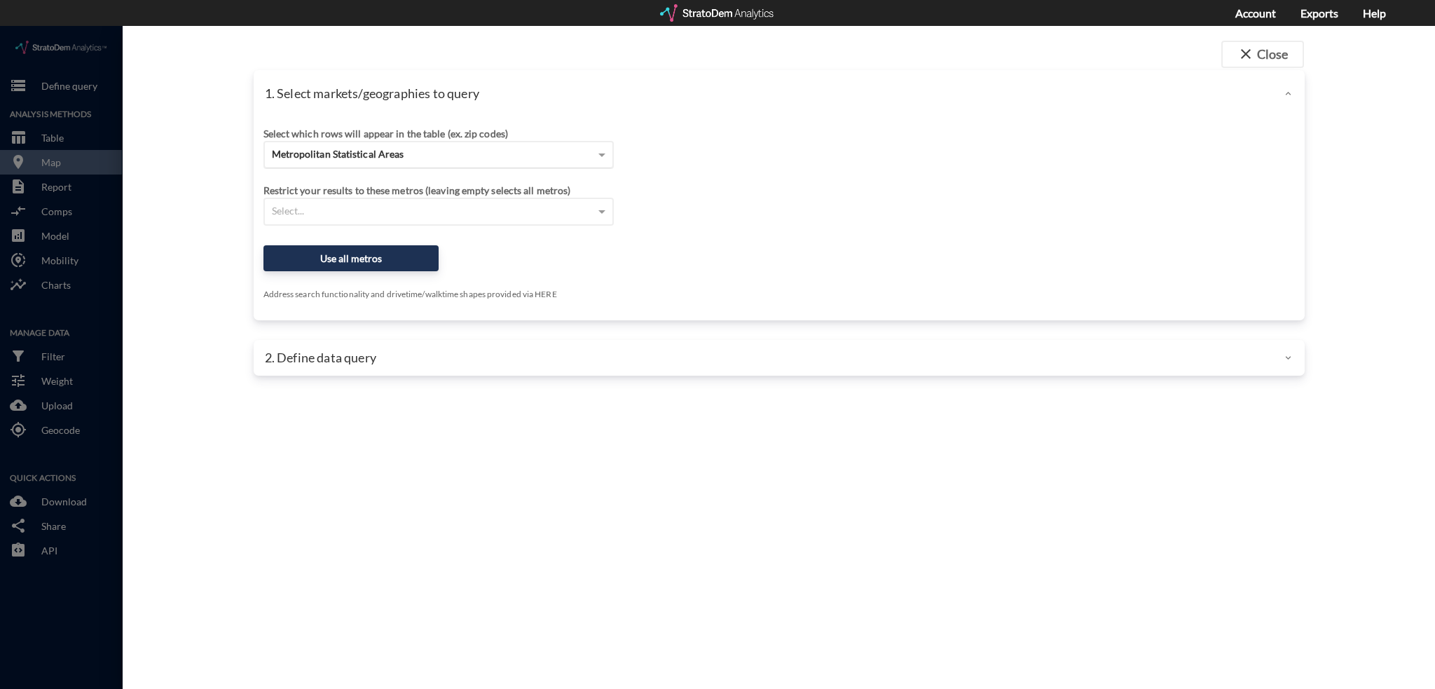
click div "Metropolitan Statistical Areas"
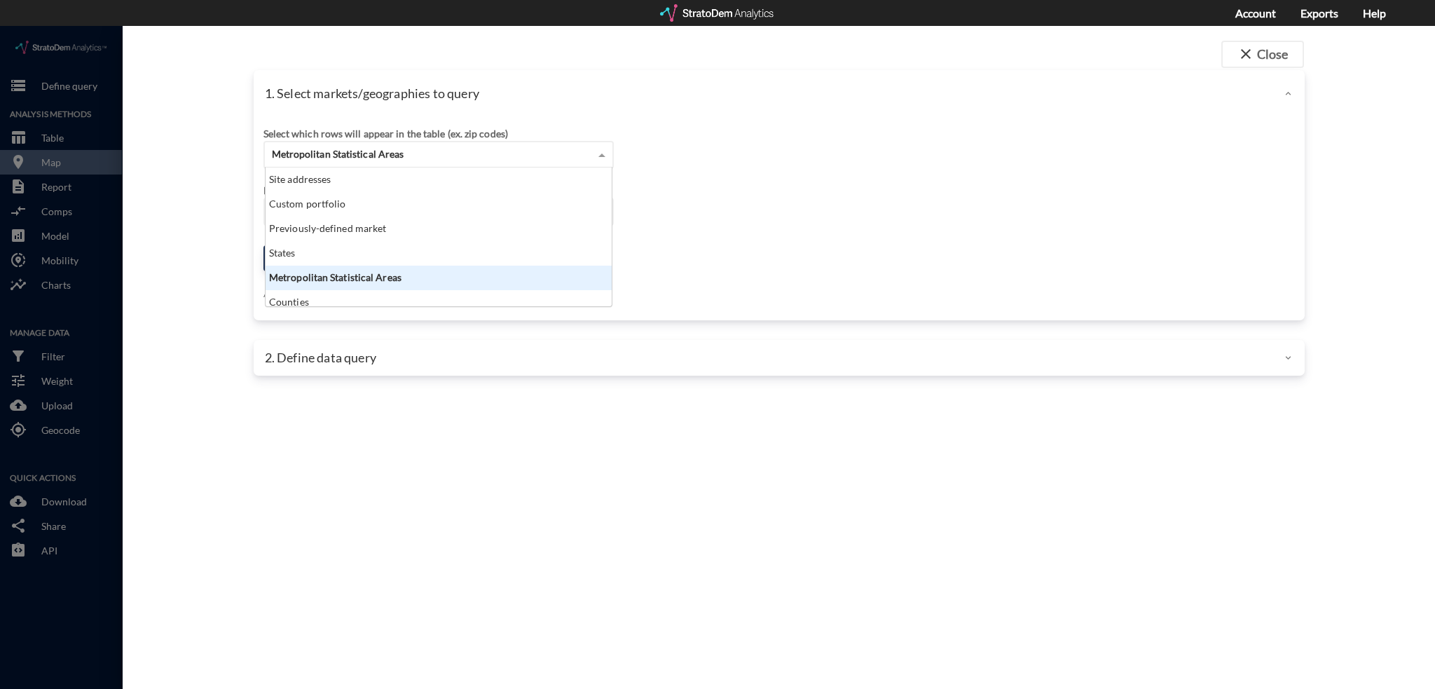
scroll to position [128, 338]
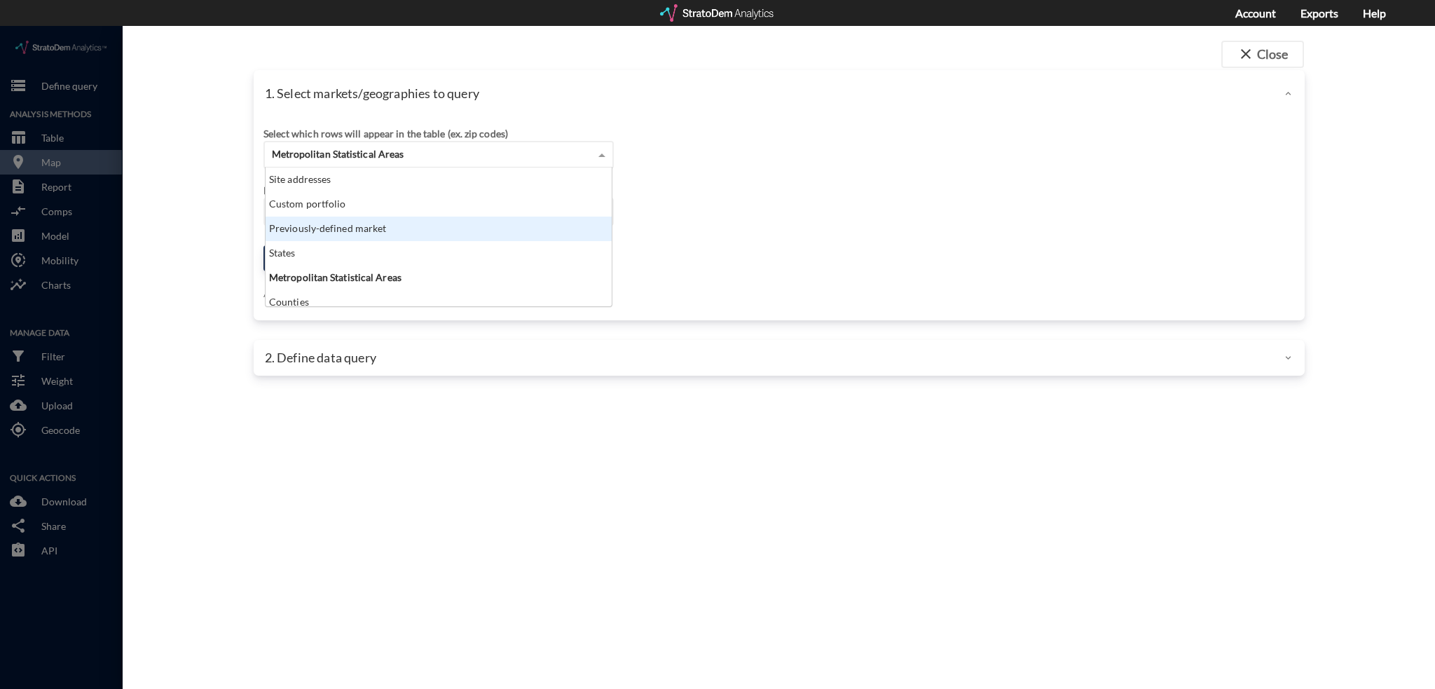
click div "Previously-defined market"
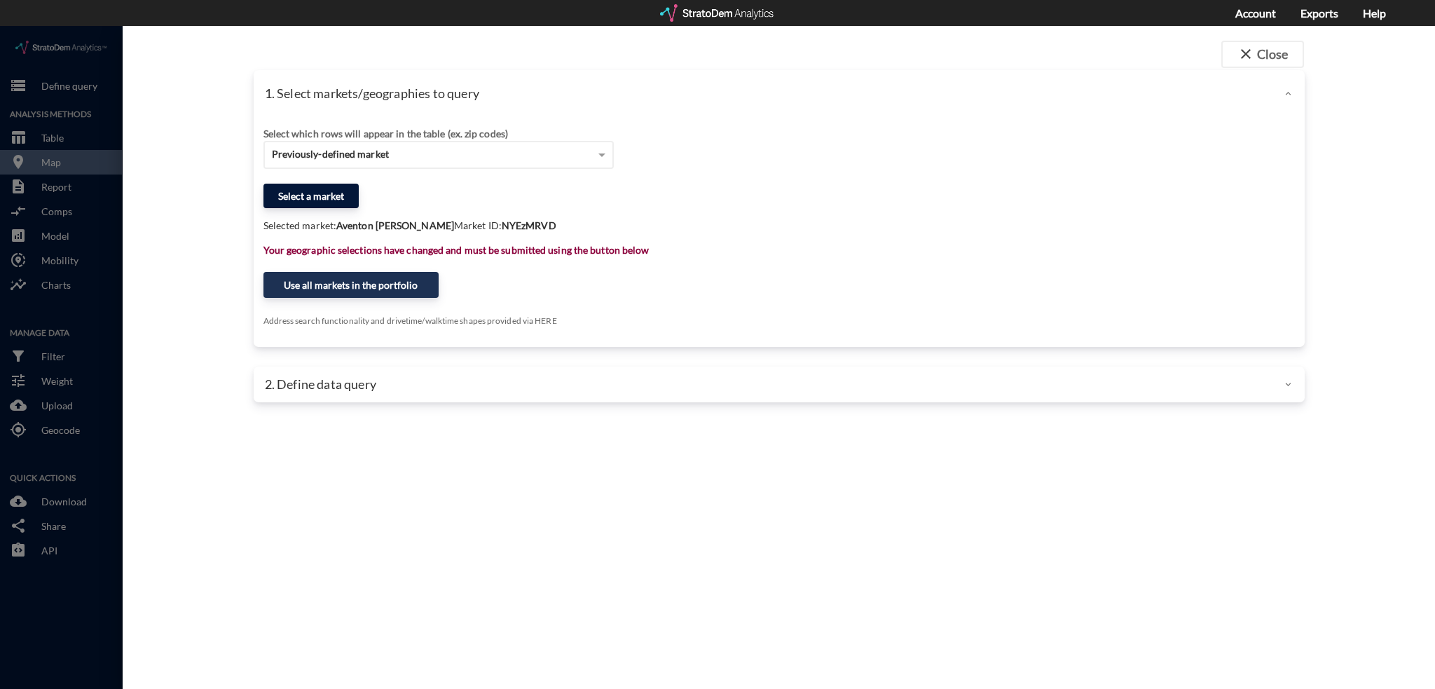
click button "Select a market"
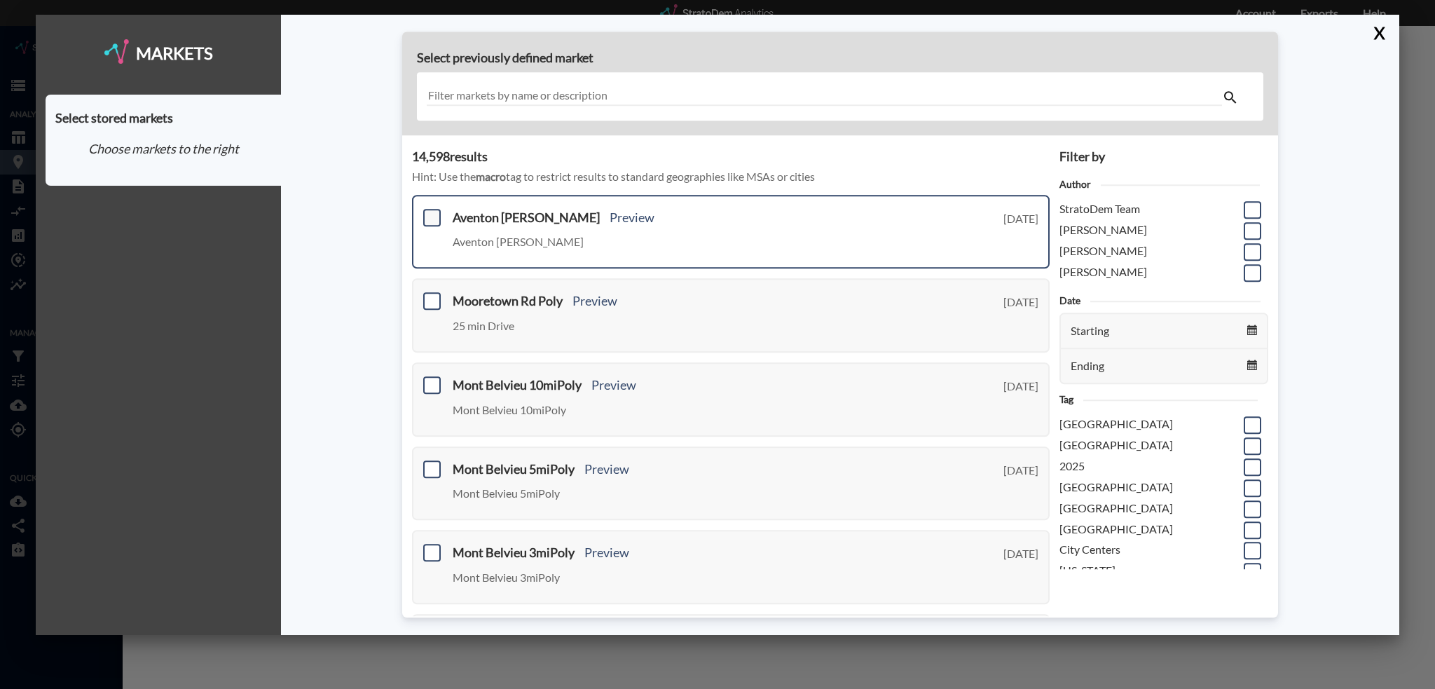
click at [429, 218] on span at bounding box center [432, 218] width 18 height 18
click at [430, 212] on input "checkbox" at bounding box center [430, 212] width 0 height 0
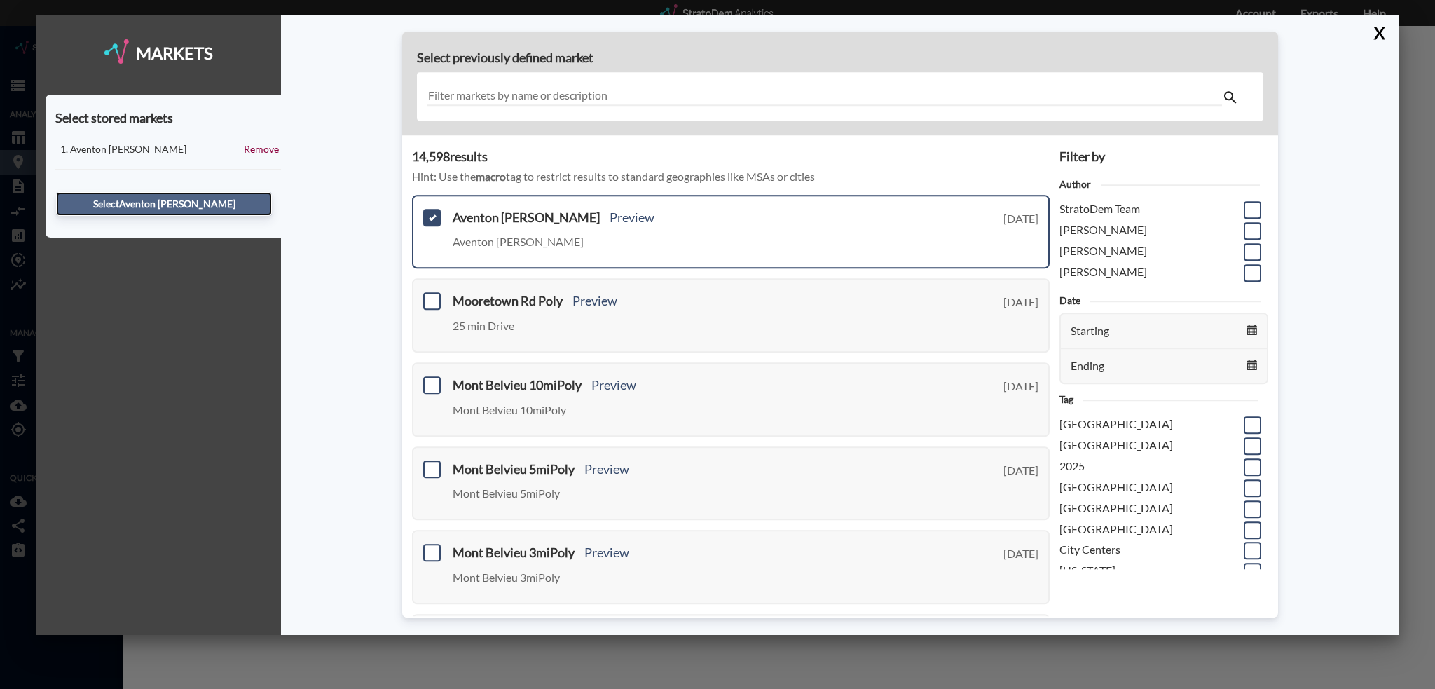
click at [193, 210] on button "Select Aventon Decubellis" at bounding box center [164, 204] width 216 height 24
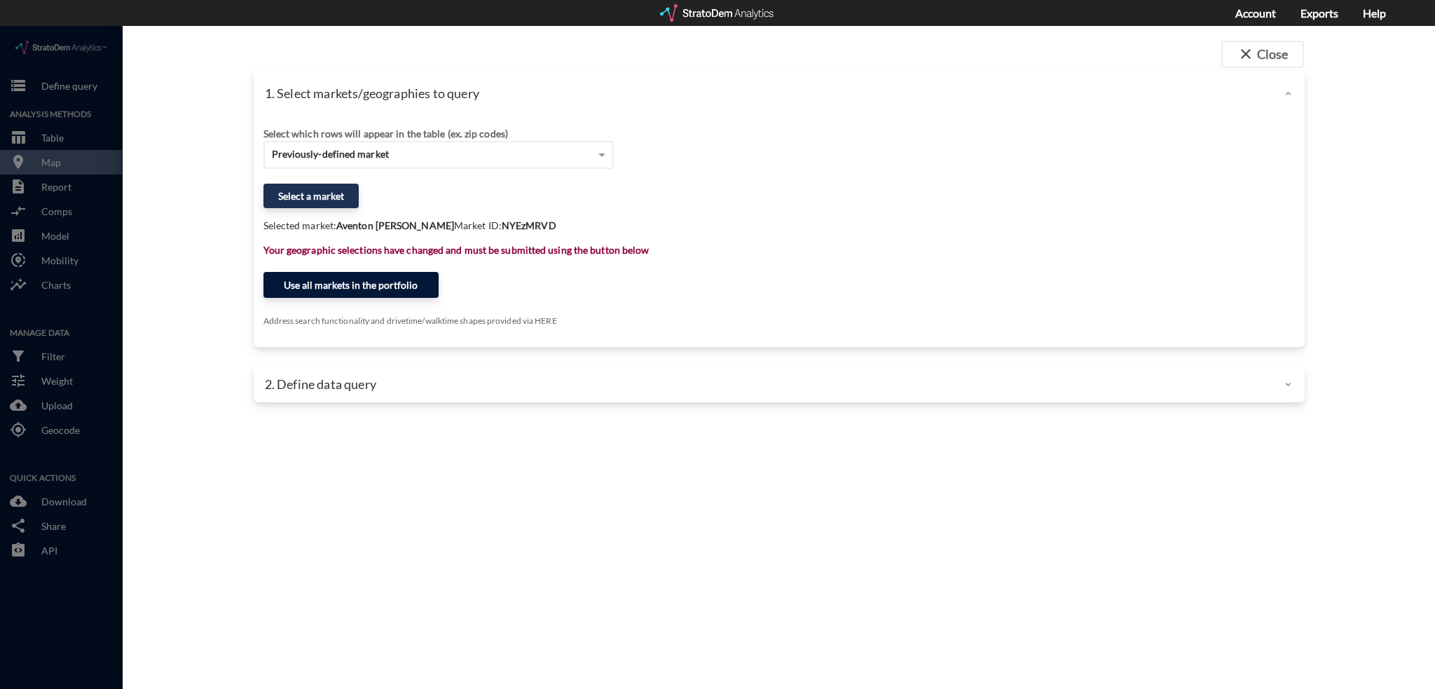
click button "Use all markets in the portfolio"
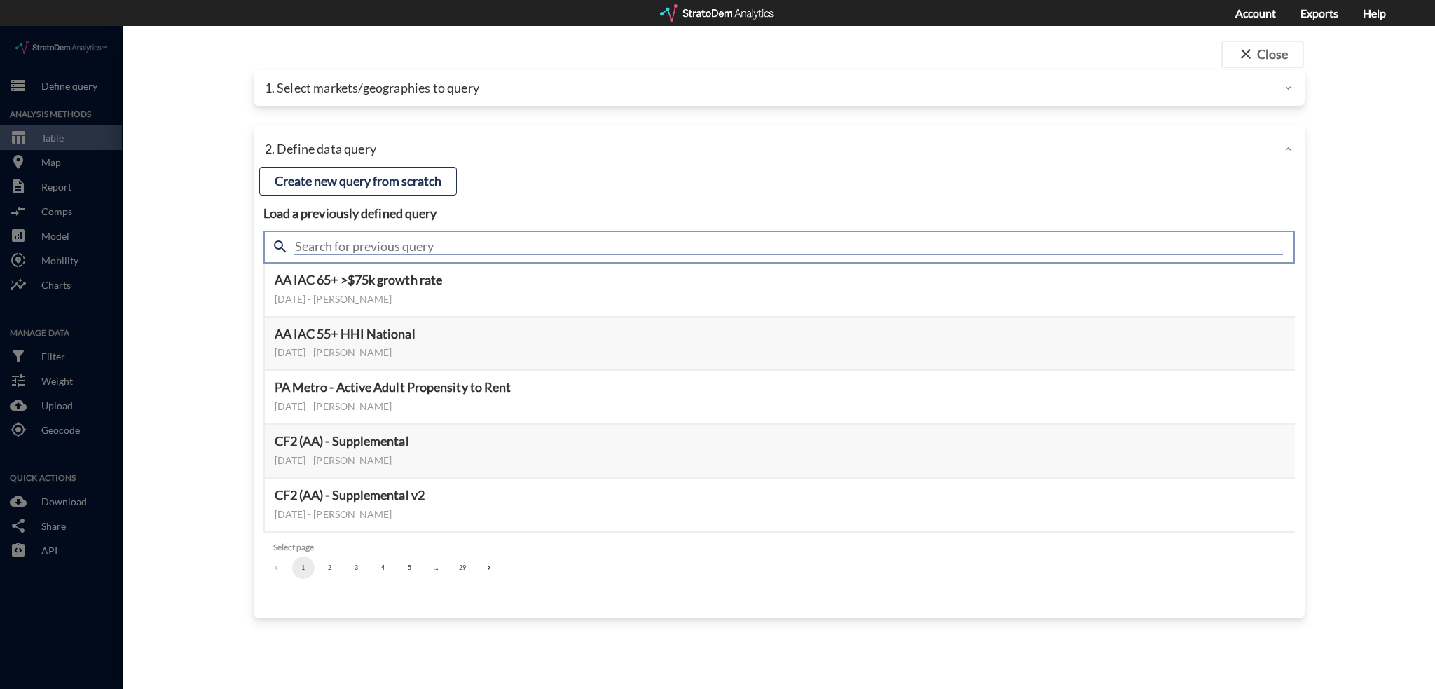
click input "text"
type input "housing demand"
click input "housing demand"
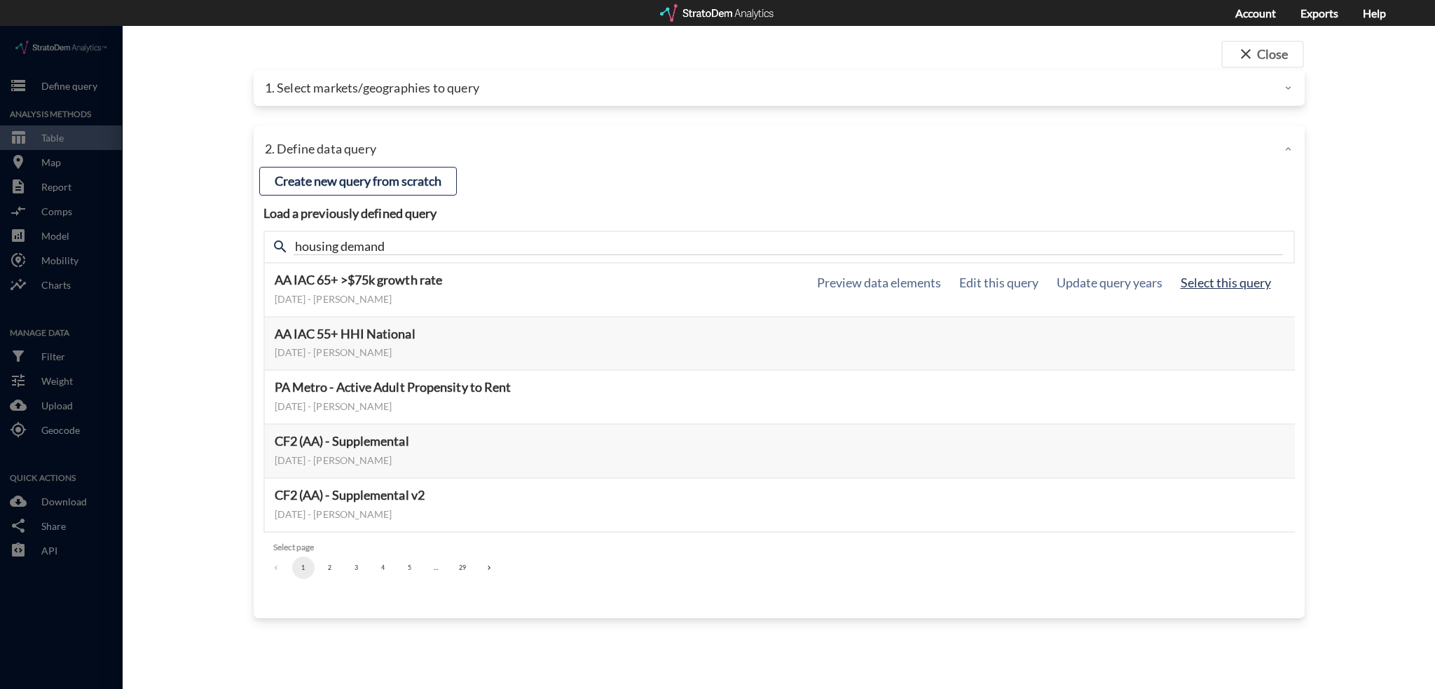
click button "Select this query"
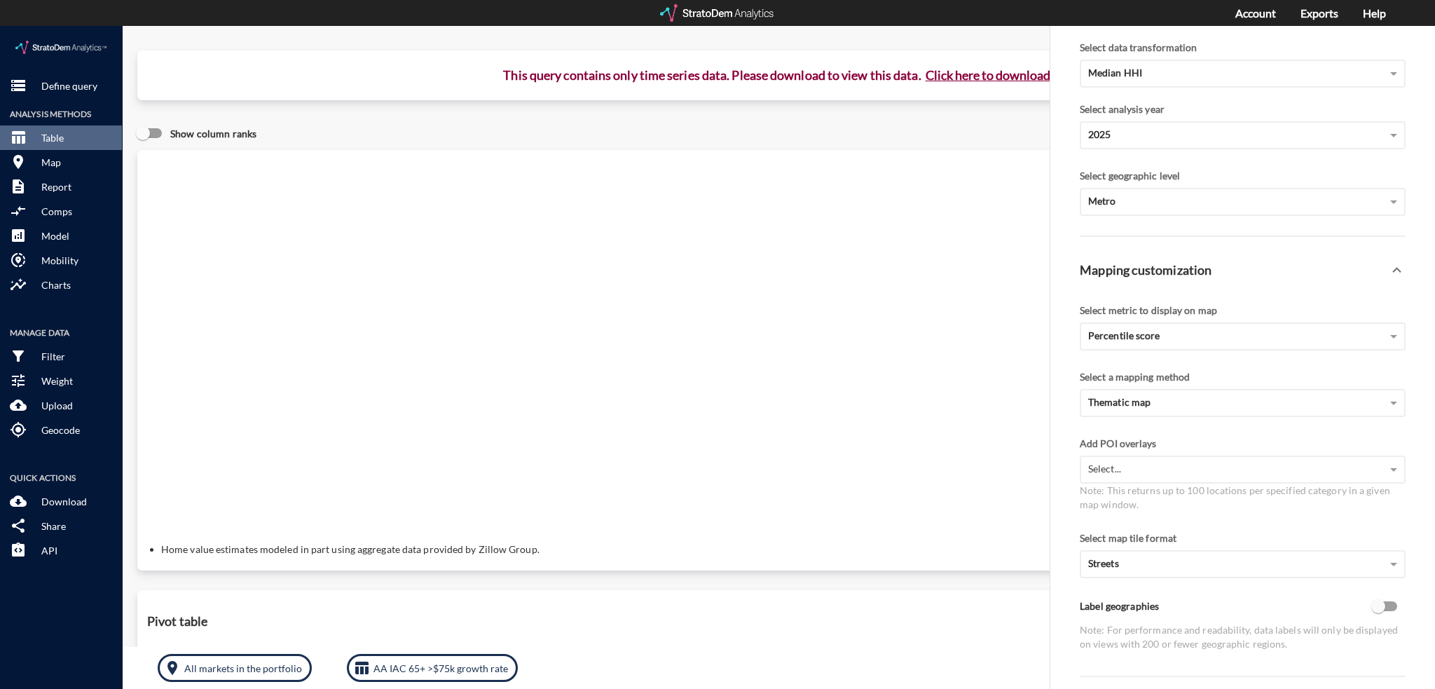
click button "Click here to download"
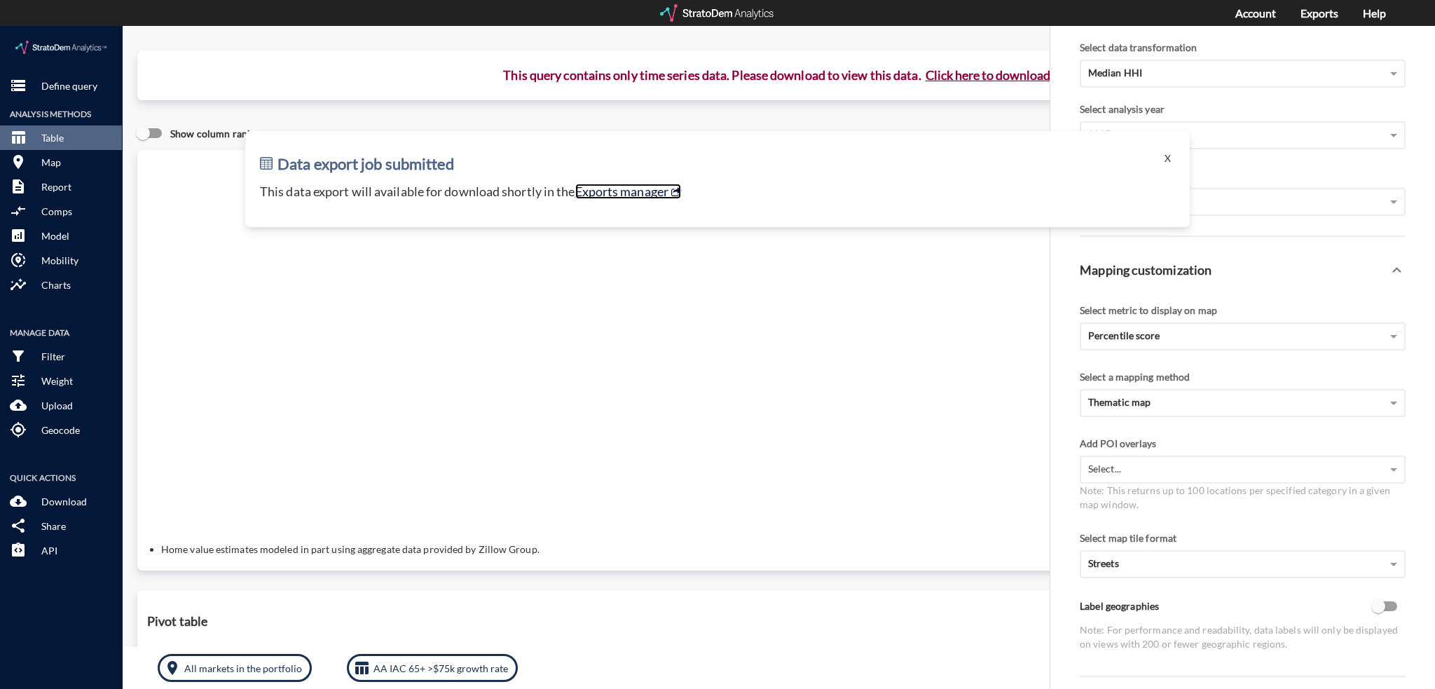
click link "Exports manager"
click p "Define query"
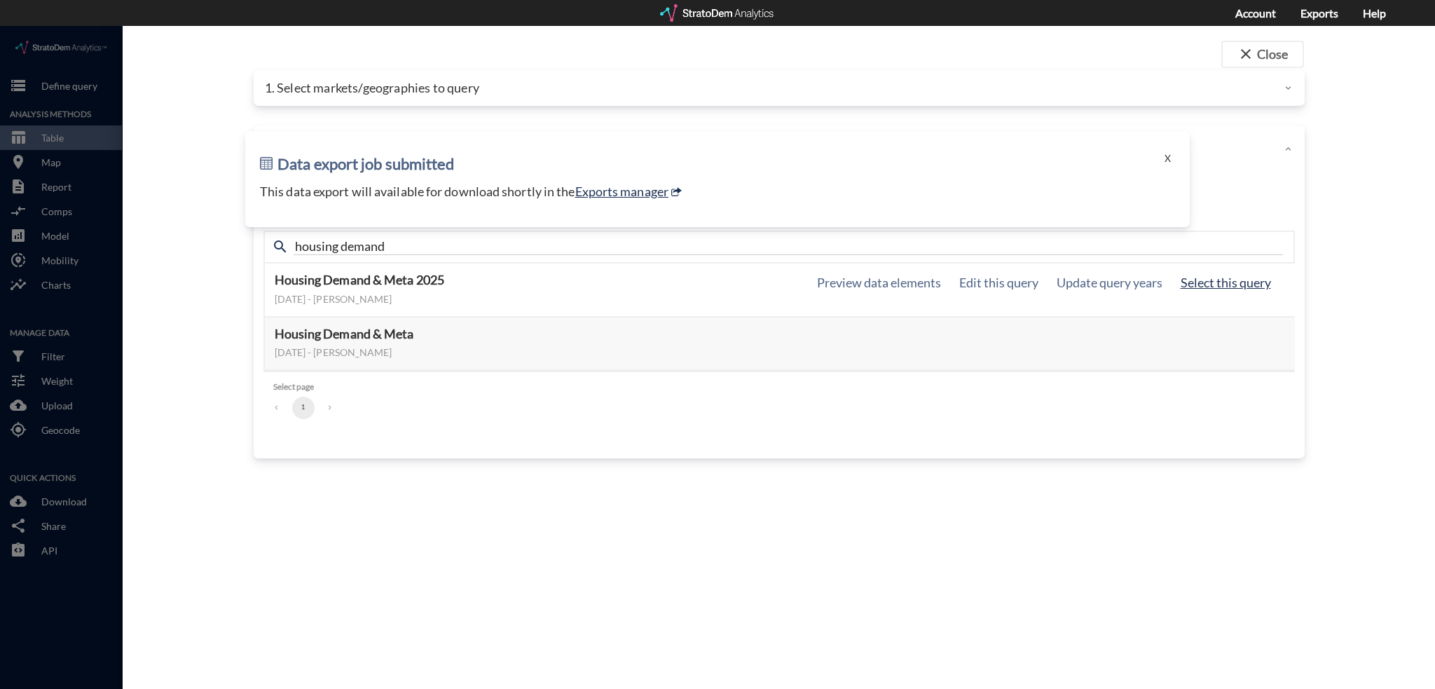
click button "Select this query"
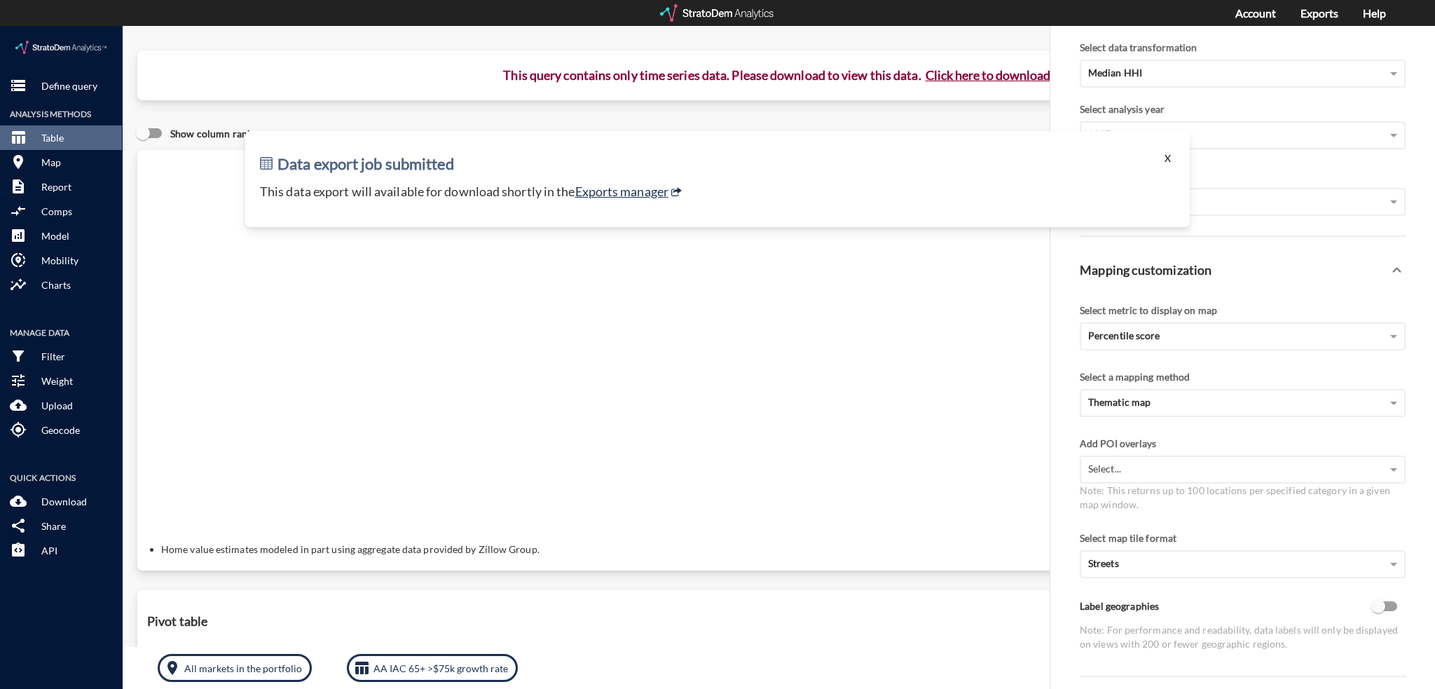
click button "X"
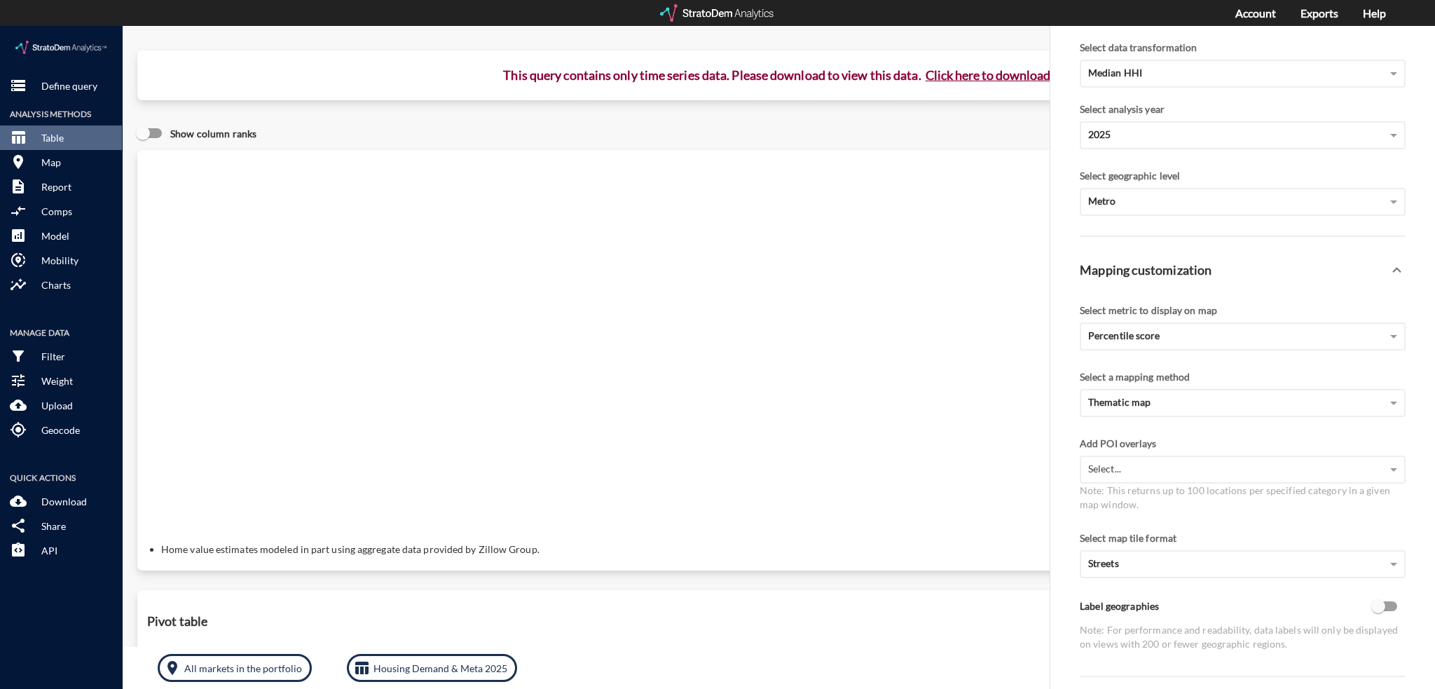
click button "Click here to download"
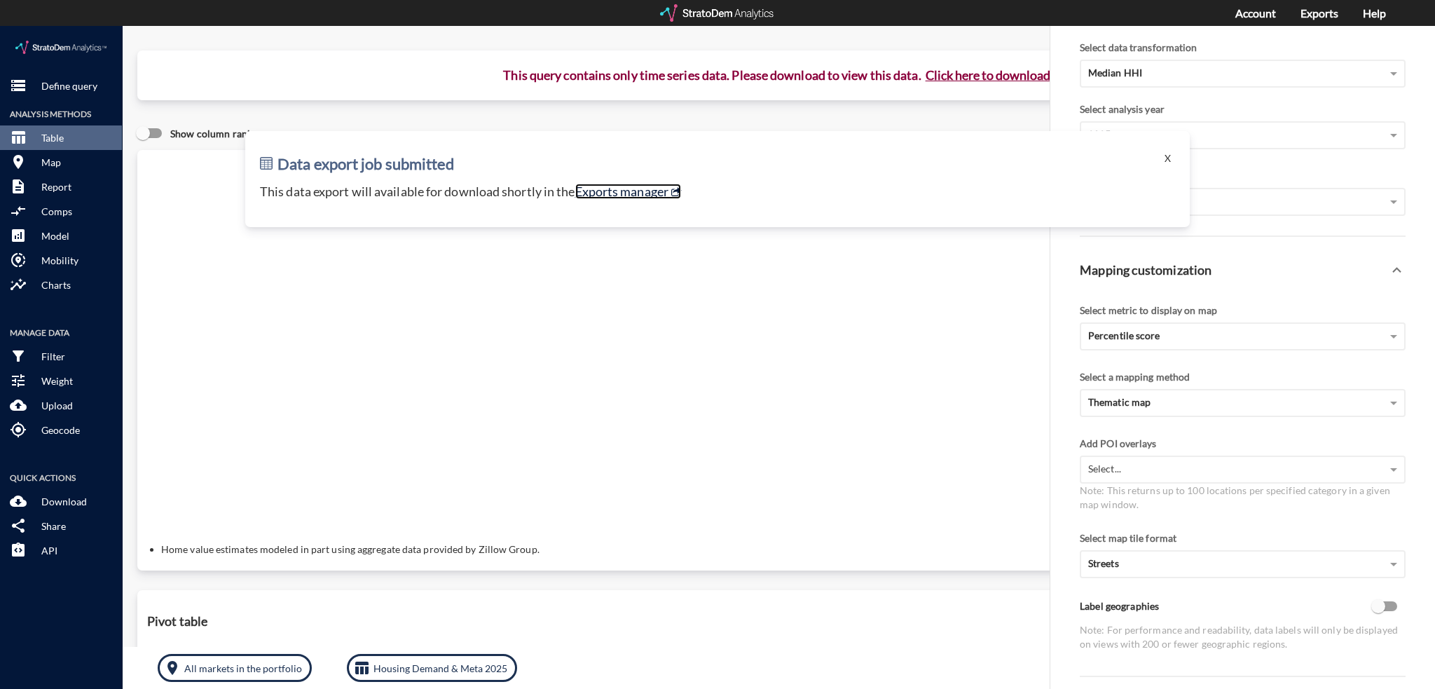
click link "Exports manager"
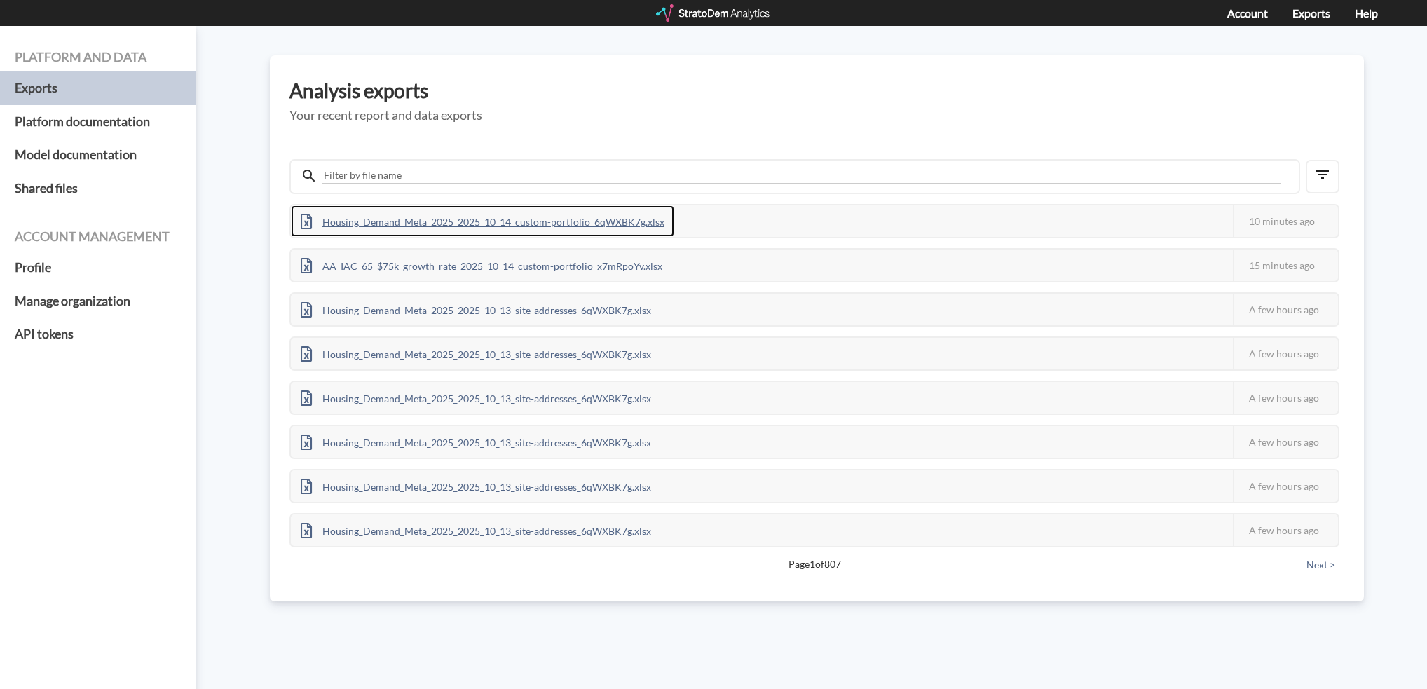
click at [575, 224] on div "Housing_Demand_Meta_2025_2025_10_14_custom-portfolio_6qWXBK7g.xlsx" at bounding box center [482, 221] width 383 height 32
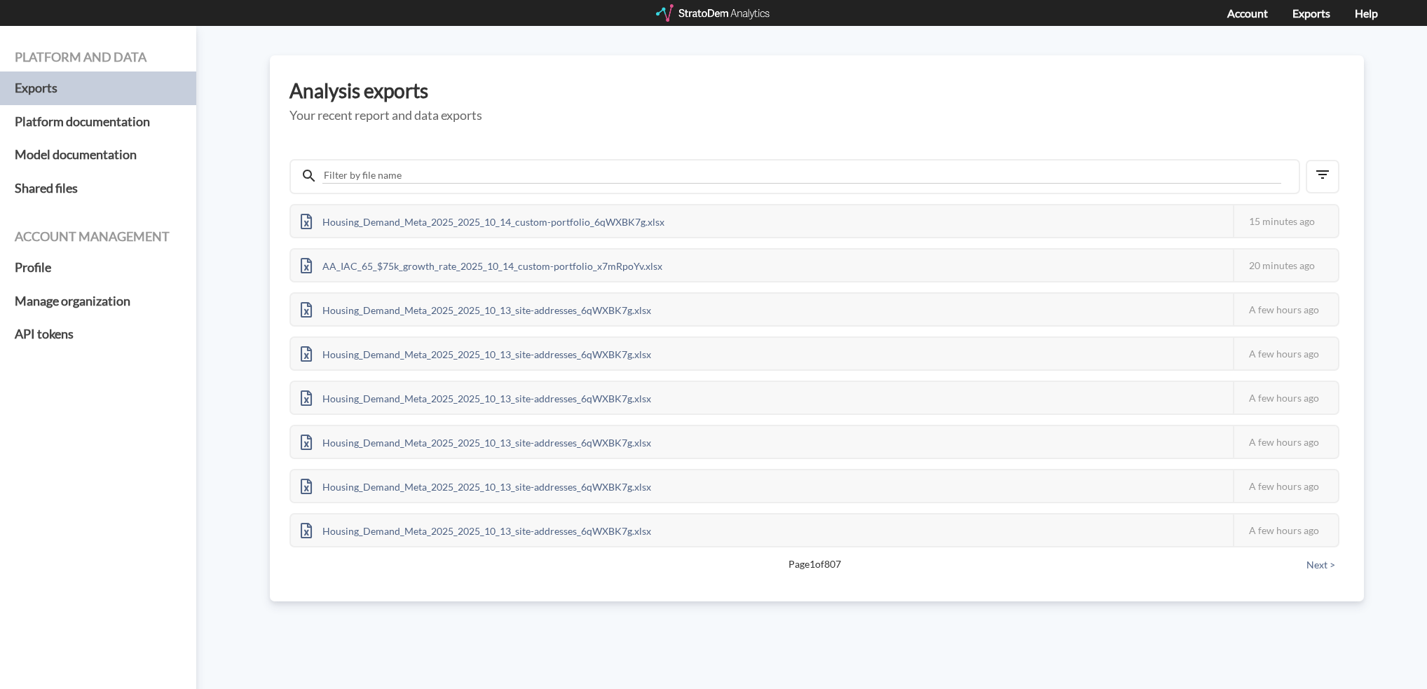
click at [1054, 90] on h3 "Analysis exports" at bounding box center [816, 91] width 1055 height 22
